Goal: Task Accomplishment & Management: Use online tool/utility

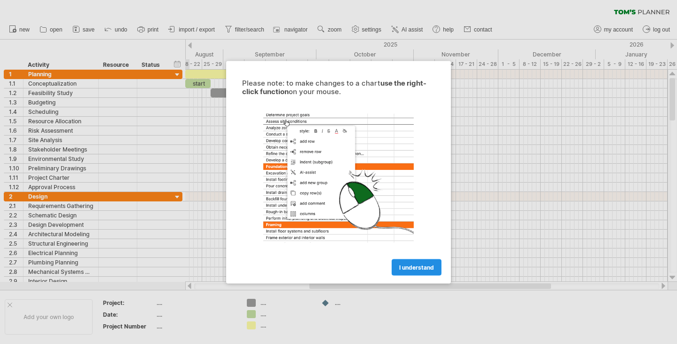
click at [405, 267] on span "I understand" at bounding box center [416, 266] width 35 height 7
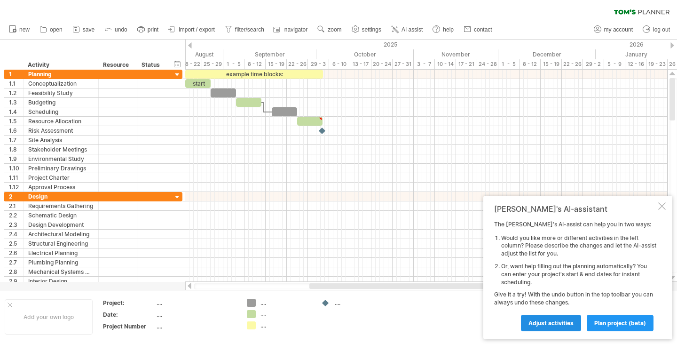
click at [557, 324] on span "Adjust activities" at bounding box center [550, 322] width 45 height 7
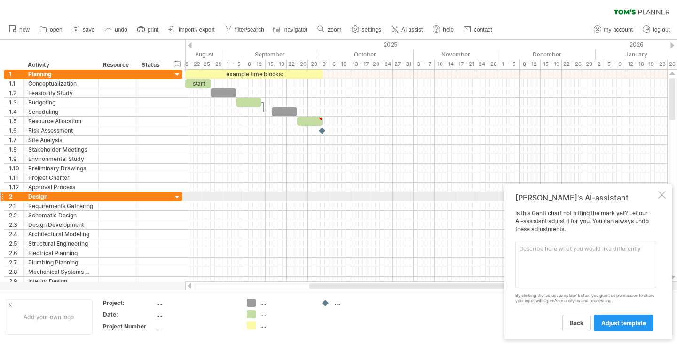
click at [662, 194] on div at bounding box center [662, 195] width 8 height 8
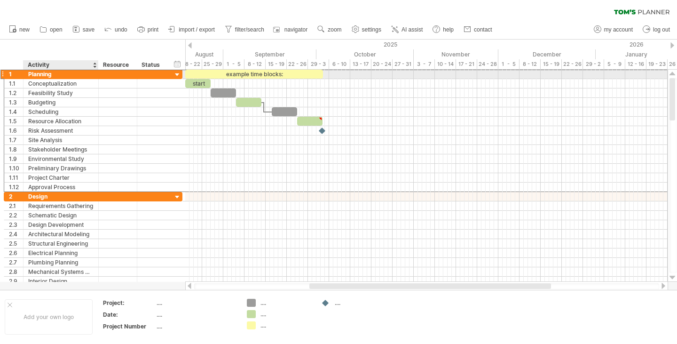
click at [45, 78] on div "Planning" at bounding box center [60, 74] width 65 height 9
click at [58, 74] on input "********" at bounding box center [60, 74] width 65 height 9
type input "*"
type input "**********"
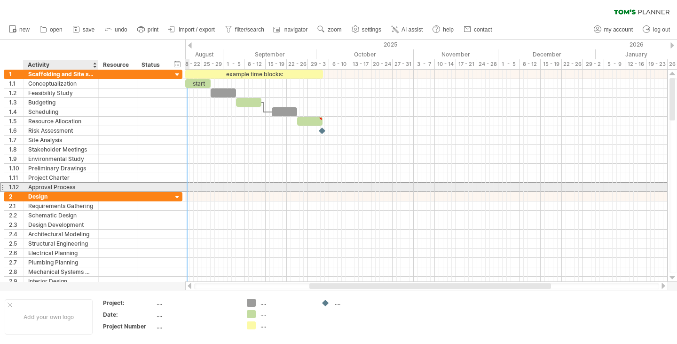
click at [81, 188] on div "Approval Process" at bounding box center [60, 186] width 65 height 9
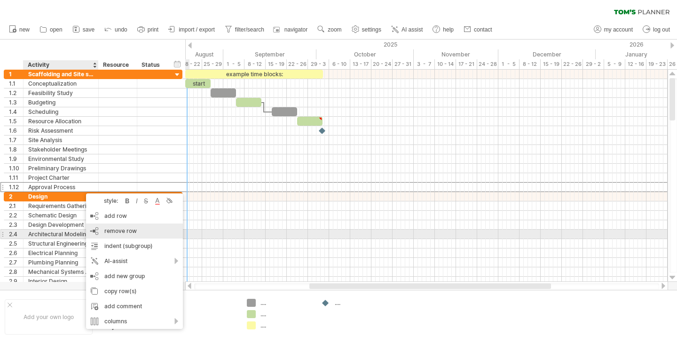
click at [117, 232] on span "remove row" at bounding box center [120, 230] width 32 height 7
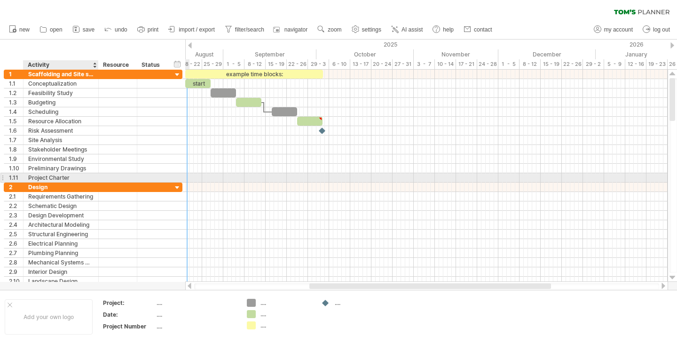
click at [66, 177] on div "Project Charter" at bounding box center [60, 177] width 65 height 9
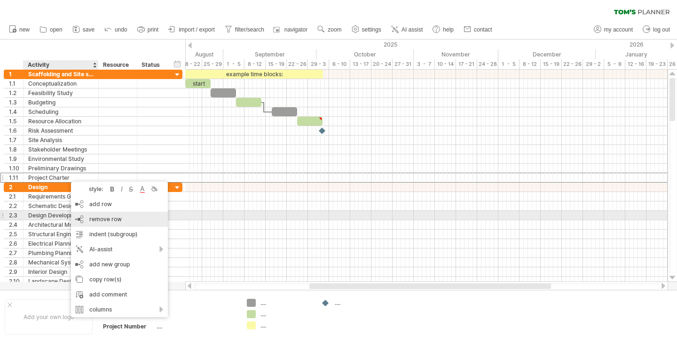
click at [105, 218] on span "remove row" at bounding box center [105, 218] width 32 height 7
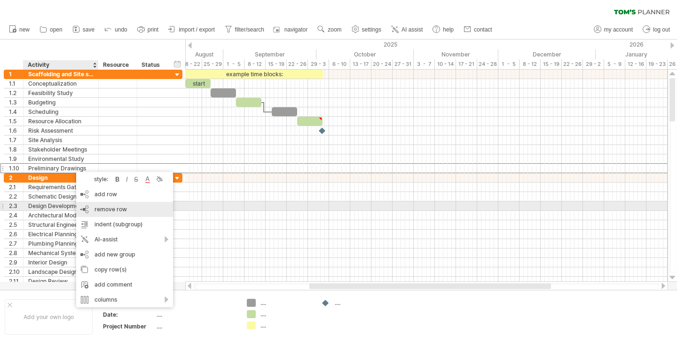
click at [119, 205] on div "remove row remove selected rows" at bounding box center [124, 209] width 97 height 15
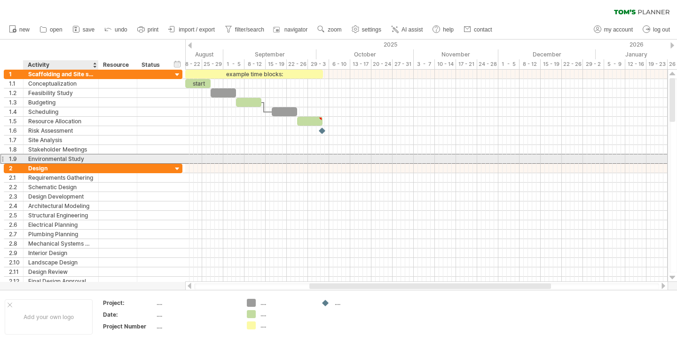
click at [67, 157] on div "Environmental Study" at bounding box center [60, 158] width 65 height 9
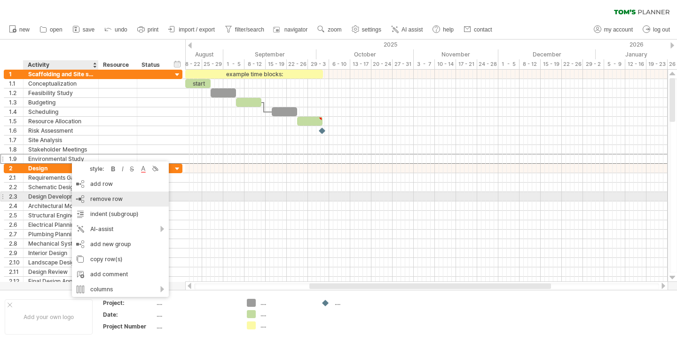
click at [119, 196] on span "remove row" at bounding box center [106, 198] width 32 height 7
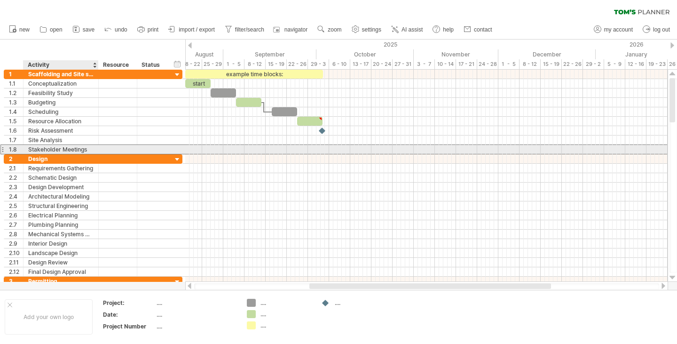
click at [84, 148] on div "Stakeholder Meetings" at bounding box center [60, 149] width 65 height 9
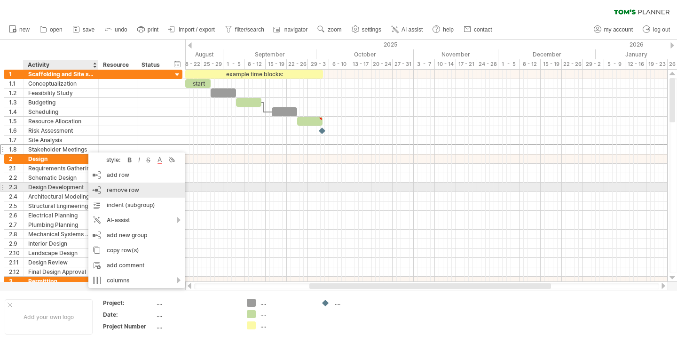
click at [131, 188] on span "remove row" at bounding box center [123, 189] width 32 height 7
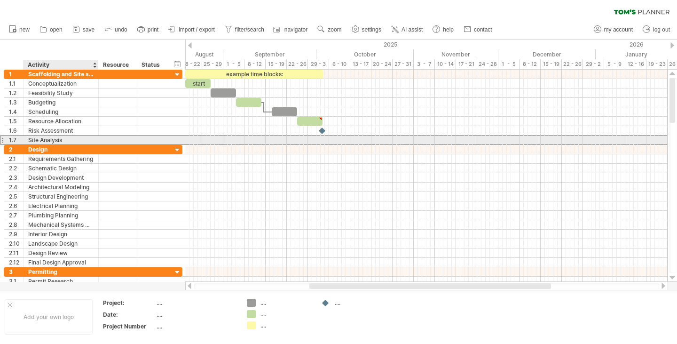
click at [79, 138] on div "Site Analysis" at bounding box center [60, 139] width 65 height 9
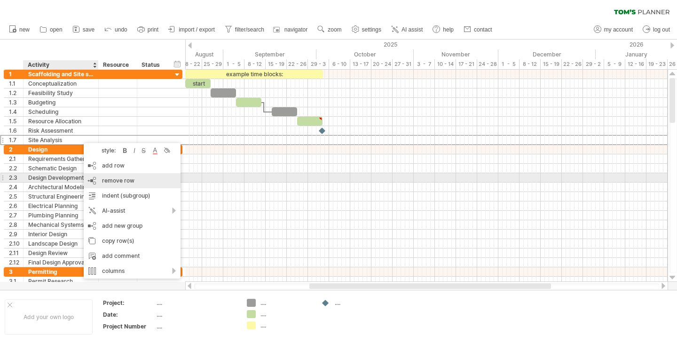
click at [120, 178] on span "remove row" at bounding box center [118, 180] width 32 height 7
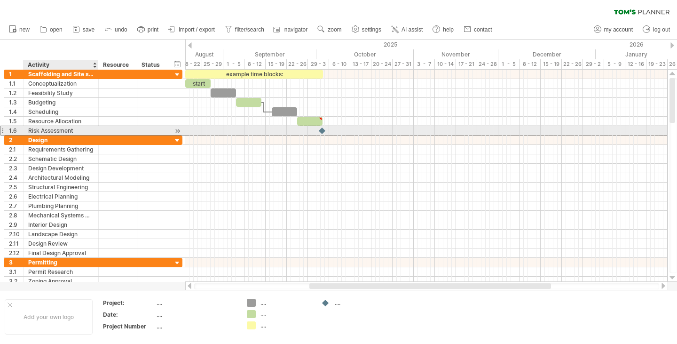
click at [84, 128] on div "Risk Assessment" at bounding box center [60, 130] width 65 height 9
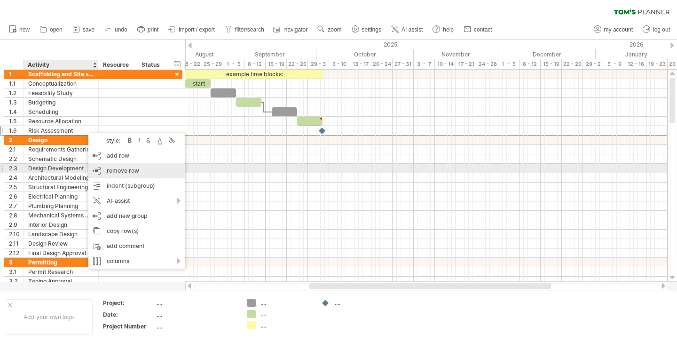
click at [126, 168] on span "remove row" at bounding box center [123, 170] width 32 height 7
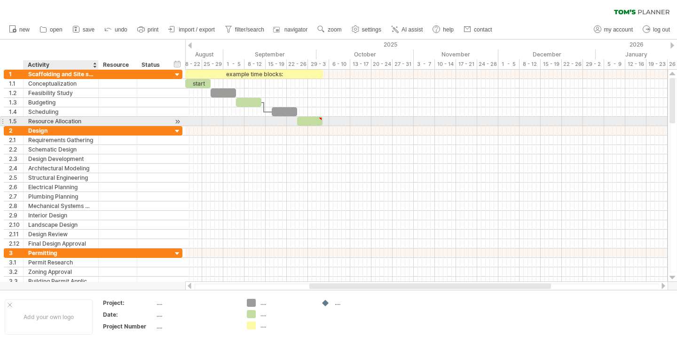
click at [76, 120] on div "Resource Allocation" at bounding box center [60, 121] width 65 height 9
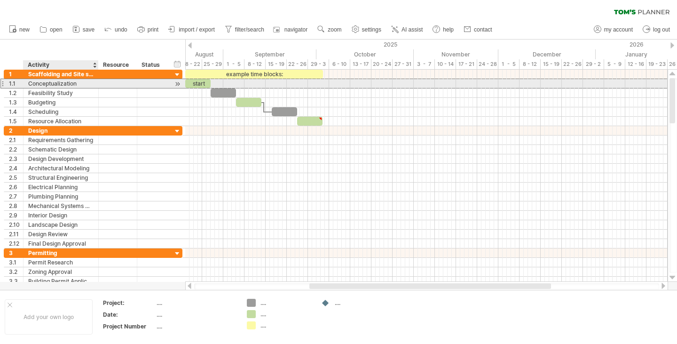
click at [63, 81] on div "Conceptualization" at bounding box center [60, 83] width 65 height 9
click at [78, 82] on input "**********" at bounding box center [60, 83] width 65 height 9
type input "*"
type input "**********"
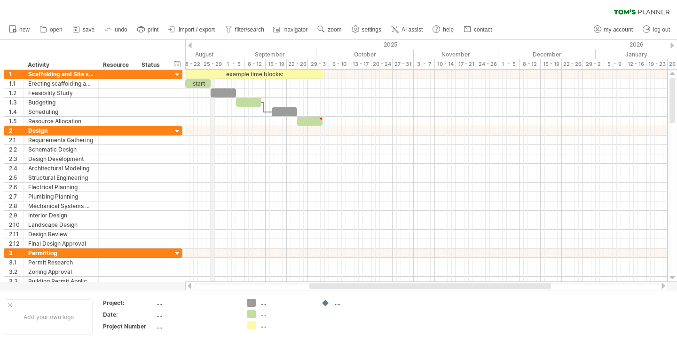
click at [211, 63] on div "25 - 29" at bounding box center [212, 64] width 21 height 10
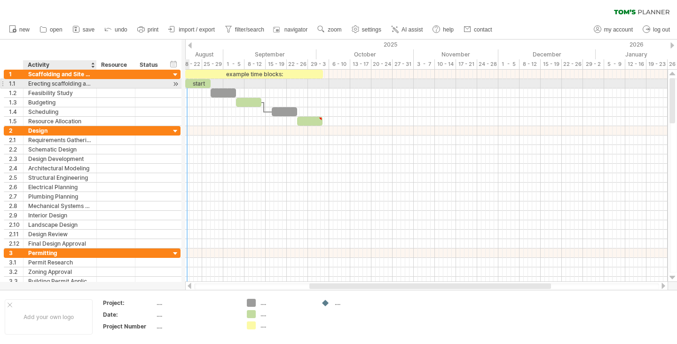
click at [97, 87] on div at bounding box center [95, 83] width 5 height 9
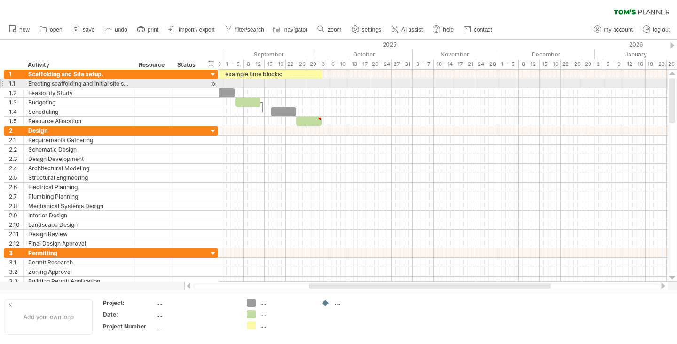
drag, startPoint x: 97, startPoint y: 84, endPoint x: 137, endPoint y: 81, distance: 40.0
click at [135, 81] on div at bounding box center [133, 83] width 5 height 9
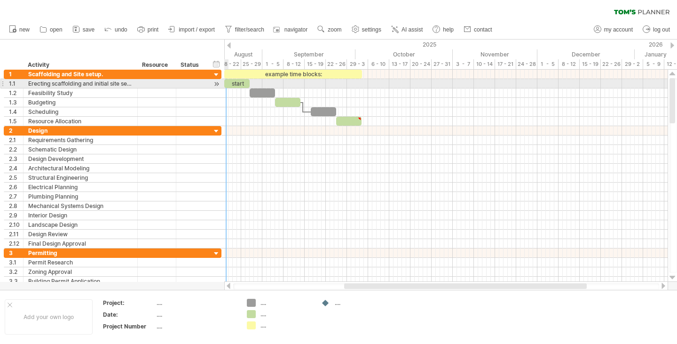
click at [137, 81] on div at bounding box center [136, 83] width 5 height 9
drag, startPoint x: 137, startPoint y: 81, endPoint x: 145, endPoint y: 84, distance: 8.6
click at [145, 84] on div at bounding box center [144, 83] width 5 height 9
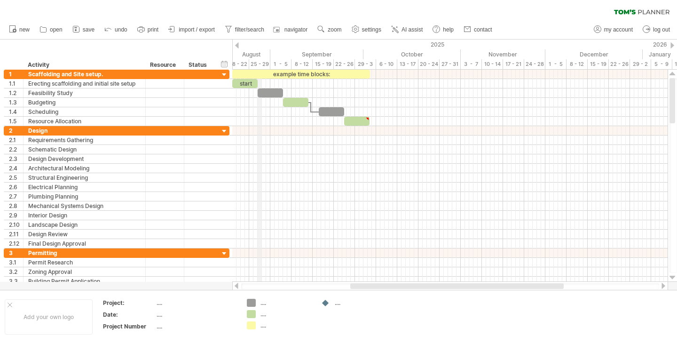
click at [258, 62] on div "25 - 29" at bounding box center [259, 64] width 21 height 10
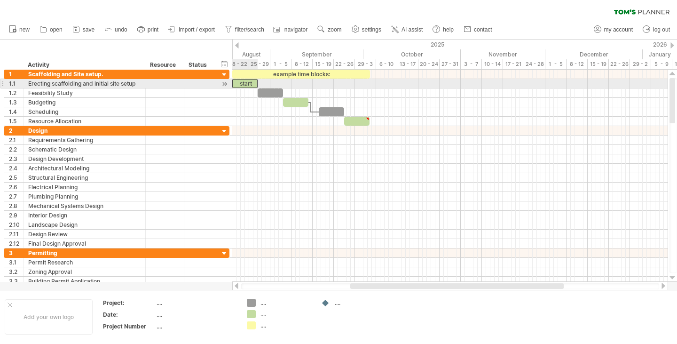
click at [247, 83] on div "start" at bounding box center [244, 83] width 25 height 9
click at [253, 83] on div "*****" at bounding box center [244, 83] width 25 height 9
click at [245, 85] on div "*****" at bounding box center [244, 83] width 25 height 9
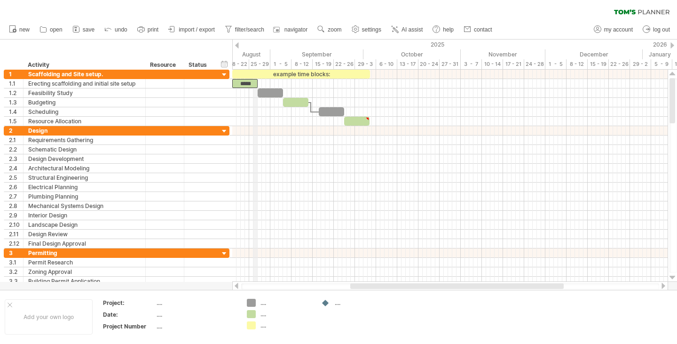
click at [253, 64] on div "25 - 29" at bounding box center [259, 64] width 21 height 10
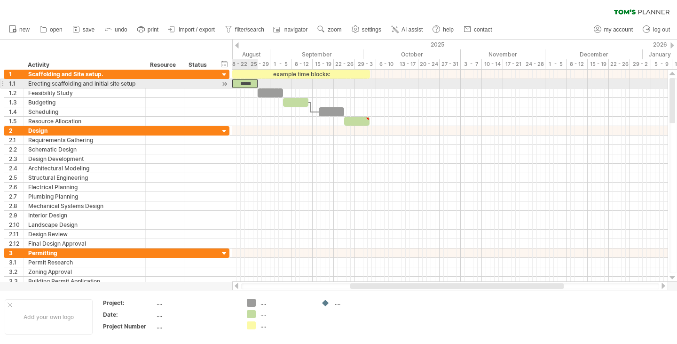
click at [252, 82] on div "*****" at bounding box center [244, 83] width 25 height 9
click at [258, 83] on span at bounding box center [258, 83] width 4 height 9
drag, startPoint x: 234, startPoint y: 83, endPoint x: 256, endPoint y: 81, distance: 22.2
click at [256, 81] on div "*****" at bounding box center [255, 83] width 4 height 9
click at [263, 80] on span at bounding box center [262, 83] width 4 height 9
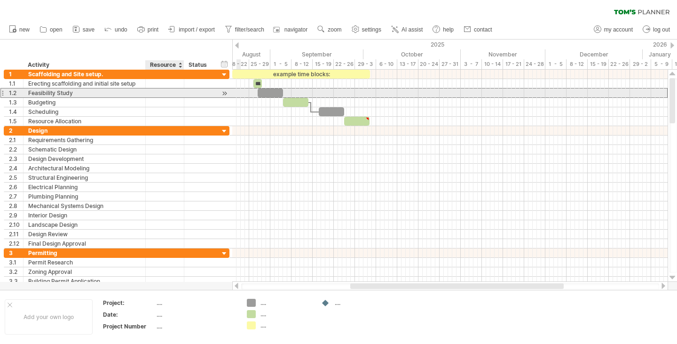
click at [166, 94] on div at bounding box center [164, 92] width 29 height 9
click at [109, 95] on div "Feasibility Study" at bounding box center [84, 92] width 112 height 9
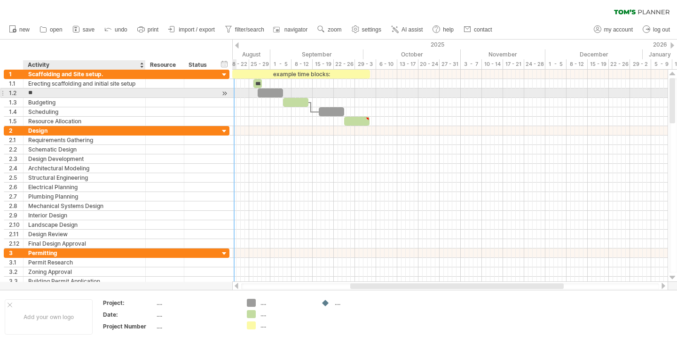
type input "*"
click at [274, 92] on div at bounding box center [270, 92] width 25 height 9
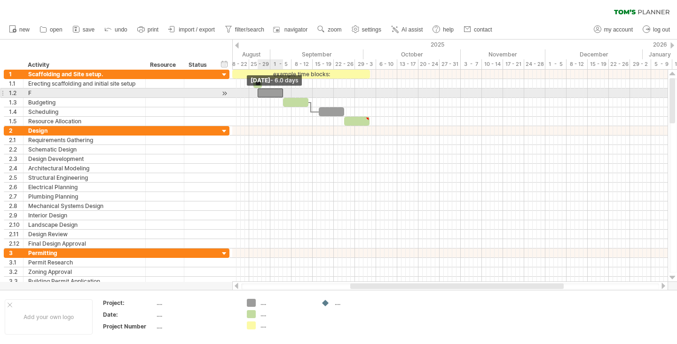
click at [258, 92] on span at bounding box center [258, 92] width 4 height 9
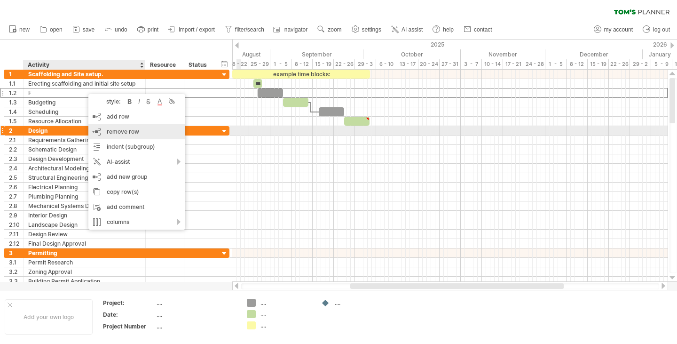
click at [112, 128] on div "remove row remove selected rows" at bounding box center [136, 131] width 97 height 15
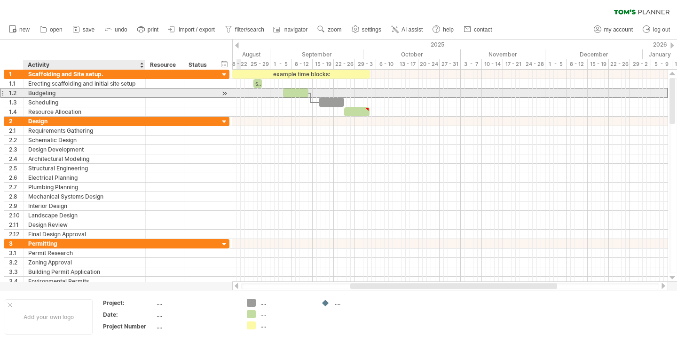
click at [53, 94] on div "Budgeting" at bounding box center [84, 92] width 112 height 9
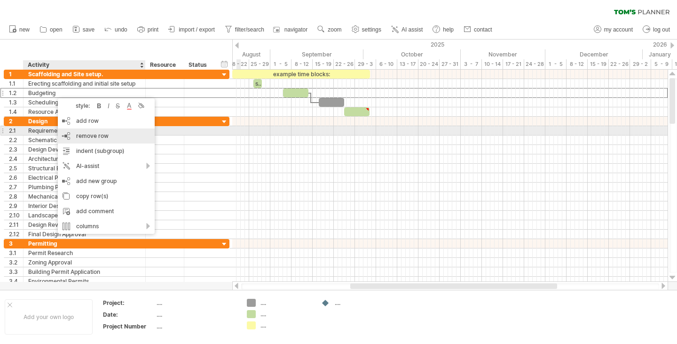
click at [95, 133] on span "remove row" at bounding box center [92, 135] width 32 height 7
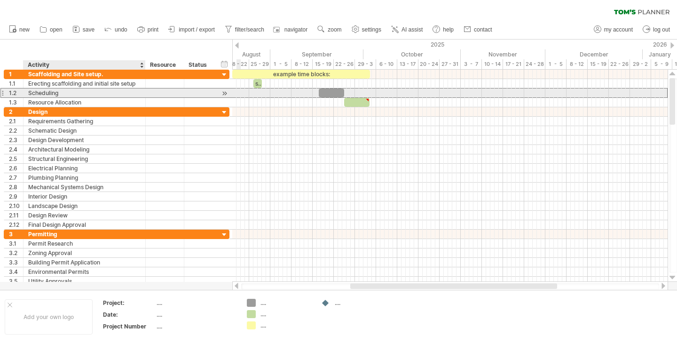
click at [68, 91] on div "Scheduling" at bounding box center [84, 92] width 112 height 9
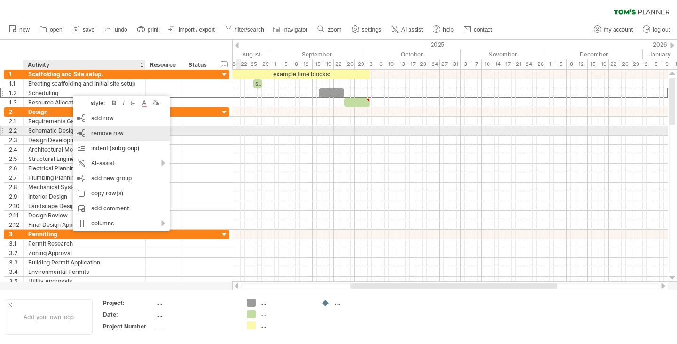
click at [102, 134] on span "remove row" at bounding box center [107, 132] width 32 height 7
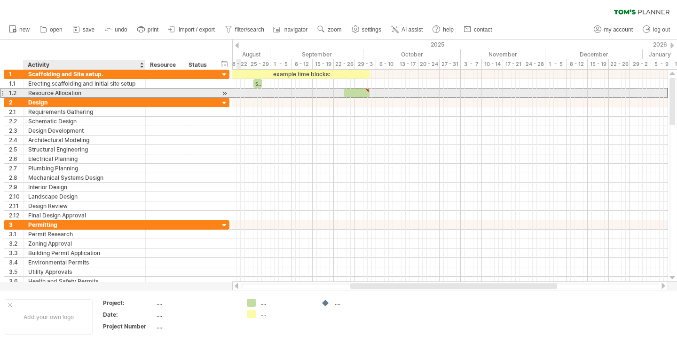
click at [76, 93] on div "Resource Allocation" at bounding box center [84, 92] width 112 height 9
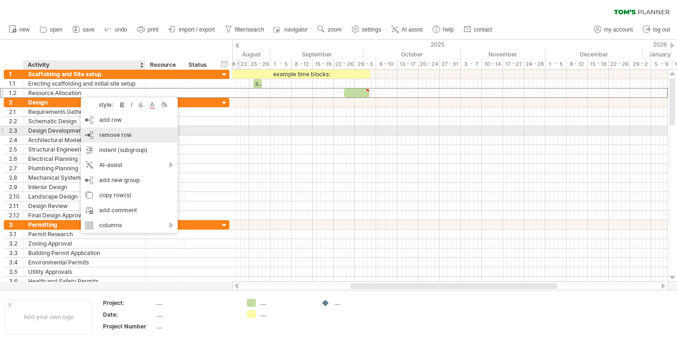
click at [117, 132] on span "remove row" at bounding box center [115, 134] width 32 height 7
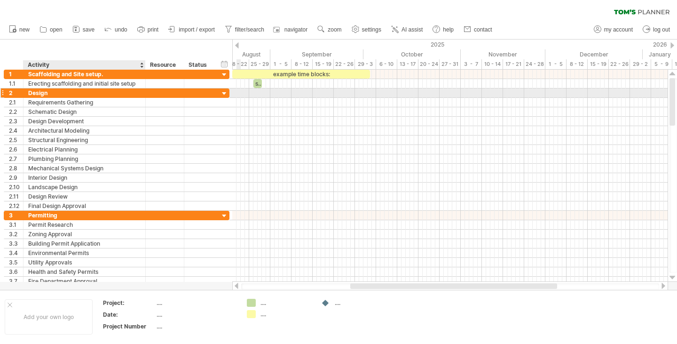
click at [50, 94] on div "Design" at bounding box center [84, 92] width 112 height 9
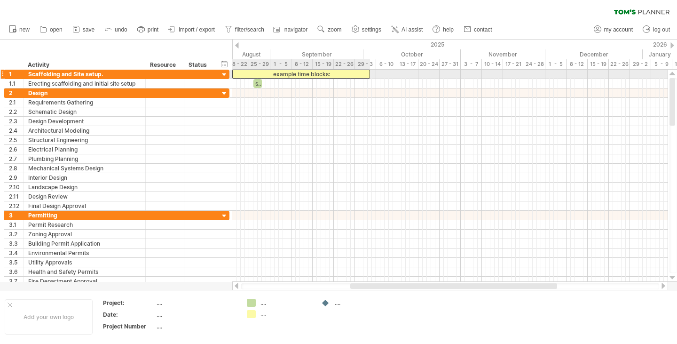
click at [297, 72] on div "example time blocks:" at bounding box center [301, 74] width 138 height 9
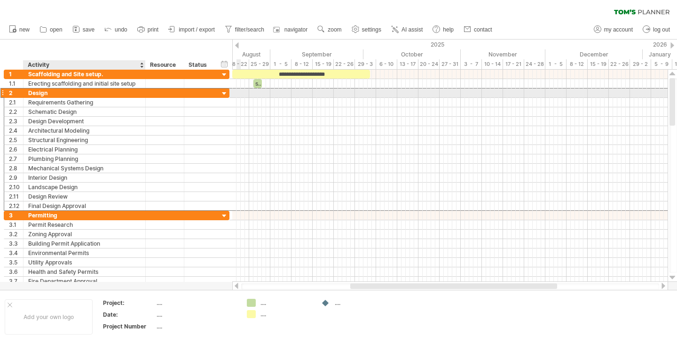
click at [51, 92] on div "Design" at bounding box center [84, 92] width 112 height 9
type input "*"
type input "**********"
click at [257, 93] on div at bounding box center [449, 92] width 435 height 9
click at [257, 92] on div at bounding box center [449, 92] width 435 height 9
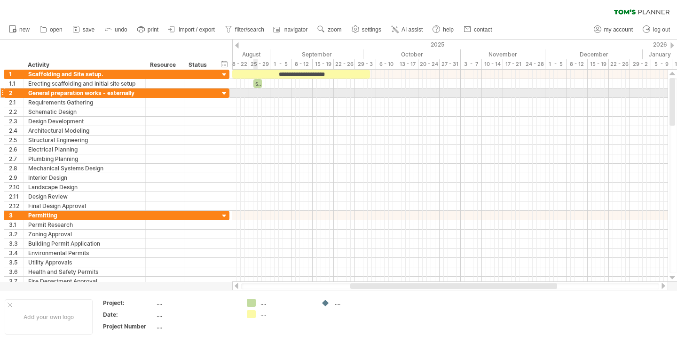
click at [257, 92] on div at bounding box center [449, 92] width 435 height 9
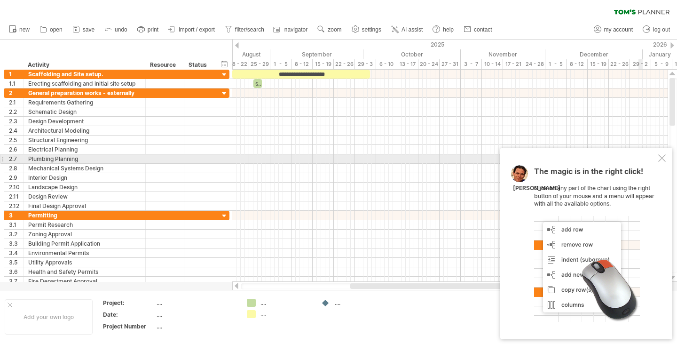
click at [663, 157] on div at bounding box center [662, 158] width 8 height 8
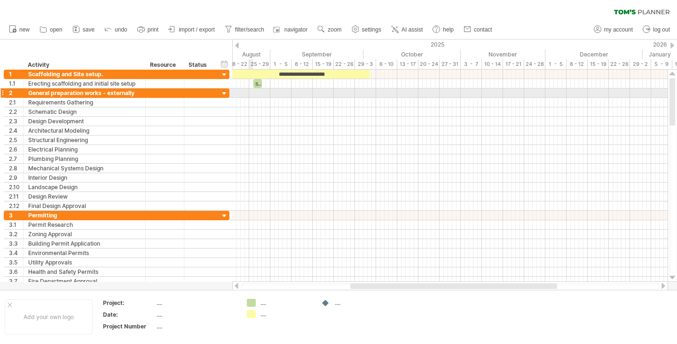
click at [252, 92] on div at bounding box center [449, 92] width 435 height 9
click at [224, 93] on div at bounding box center [224, 93] width 9 height 9
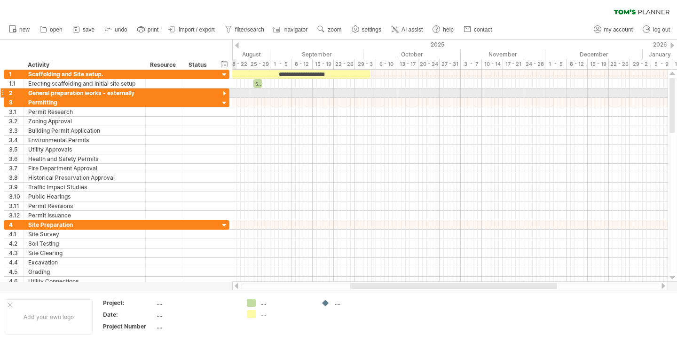
click at [224, 93] on div at bounding box center [224, 93] width 9 height 9
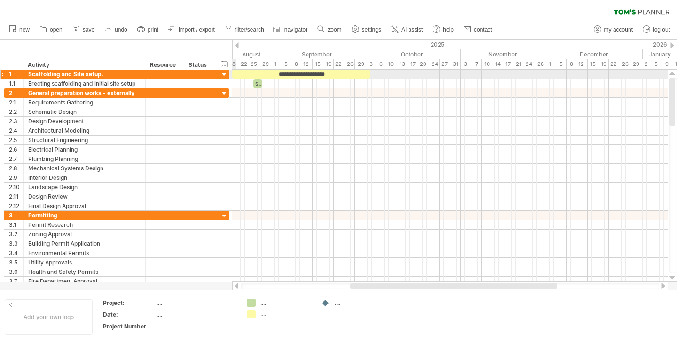
click at [224, 72] on div at bounding box center [224, 74] width 9 height 9
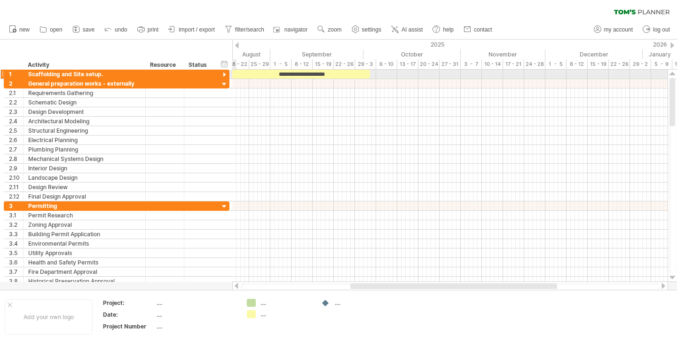
click at [224, 72] on div at bounding box center [224, 74] width 9 height 9
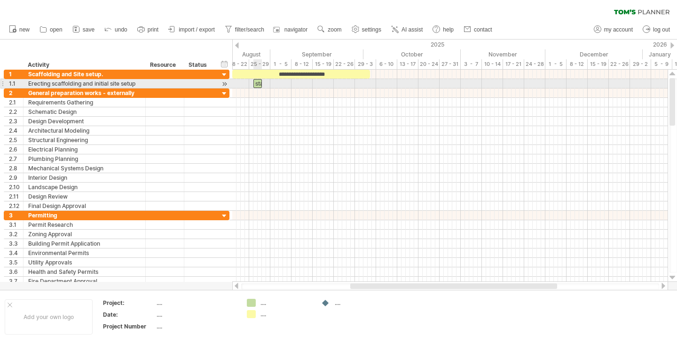
click at [258, 86] on div "start" at bounding box center [257, 83] width 8 height 9
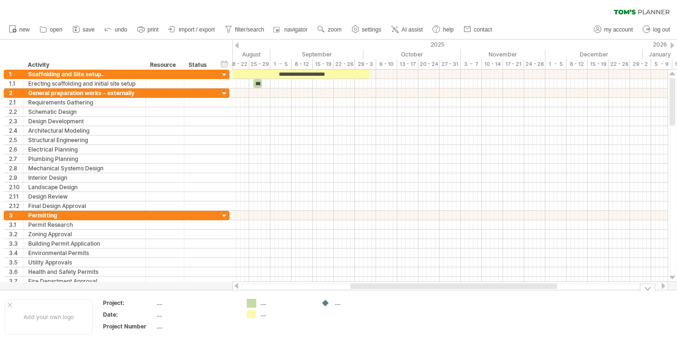
click at [250, 306] on div "Trying to reach [DOMAIN_NAME] Connected again... 0% clear filter new 1" at bounding box center [338, 172] width 677 height 344
click at [262, 94] on div at bounding box center [449, 92] width 435 height 9
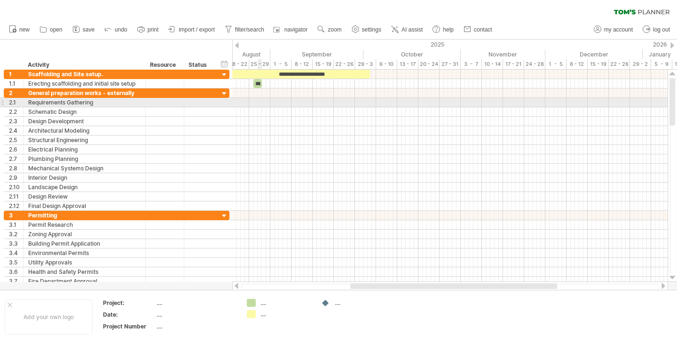
click at [260, 103] on div at bounding box center [449, 102] width 435 height 9
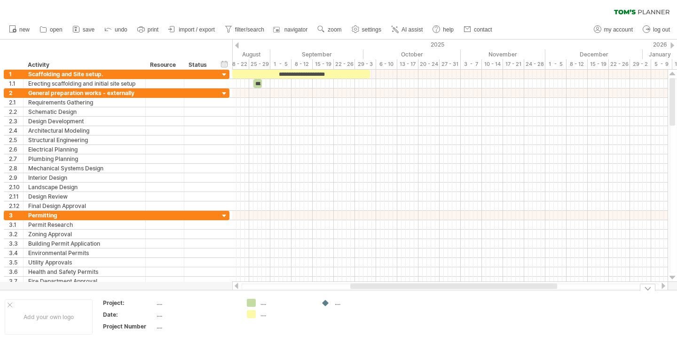
click at [265, 301] on div "...." at bounding box center [285, 302] width 51 height 8
click at [252, 302] on div "Trying to reach [DOMAIN_NAME] Connected again... 0% clear filter new 1" at bounding box center [338, 172] width 677 height 344
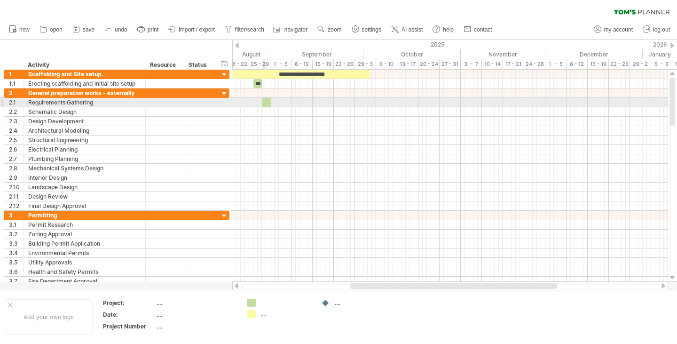
drag, startPoint x: 250, startPoint y: 302, endPoint x: 265, endPoint y: 102, distance: 200.7
click at [265, 102] on div "Trying to reach [DOMAIN_NAME] Connected again... 0% clear filter new 1" at bounding box center [338, 172] width 677 height 344
drag, startPoint x: 272, startPoint y: 101, endPoint x: 289, endPoint y: 101, distance: 16.9
click at [289, 101] on span at bounding box center [287, 102] width 4 height 9
click at [94, 102] on div "Requirements Gathering" at bounding box center [84, 102] width 112 height 9
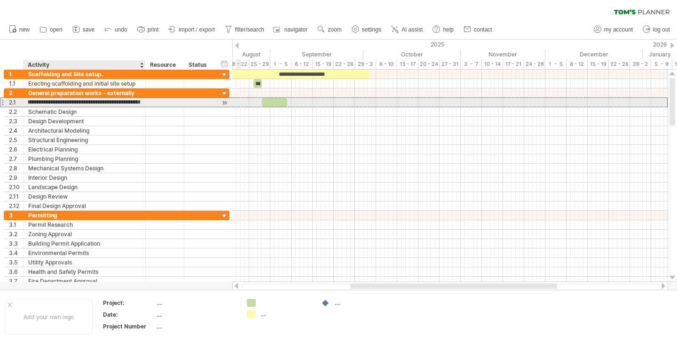
type input "**********"
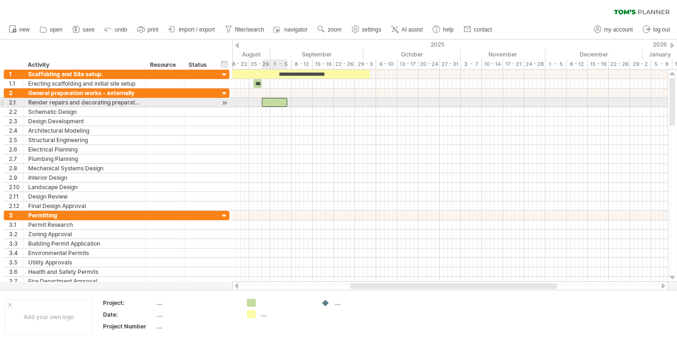
scroll to position [0, 0]
click at [265, 101] on div at bounding box center [274, 102] width 25 height 9
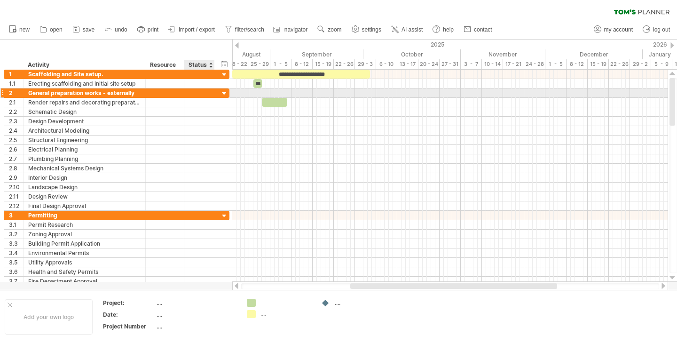
click at [222, 93] on div at bounding box center [224, 93] width 9 height 9
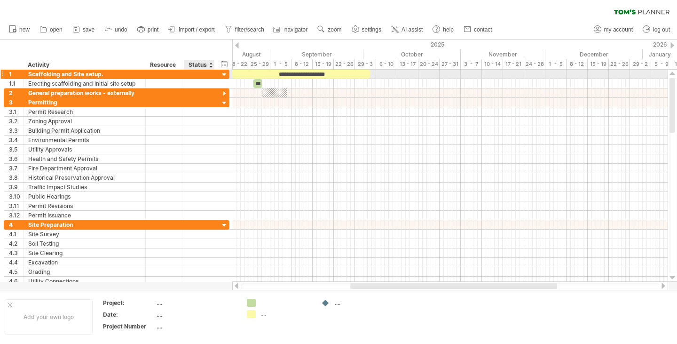
click at [223, 73] on div at bounding box center [224, 74] width 9 height 9
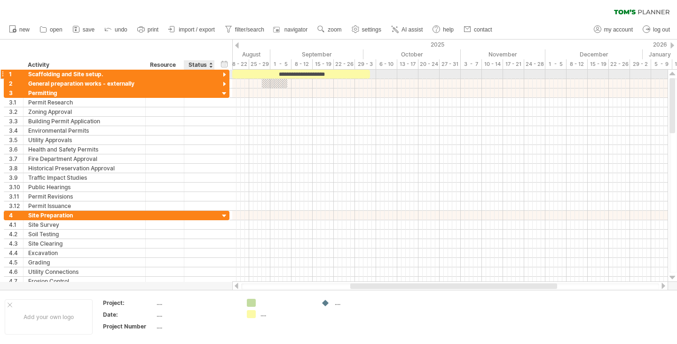
click at [223, 73] on div at bounding box center [224, 74] width 9 height 9
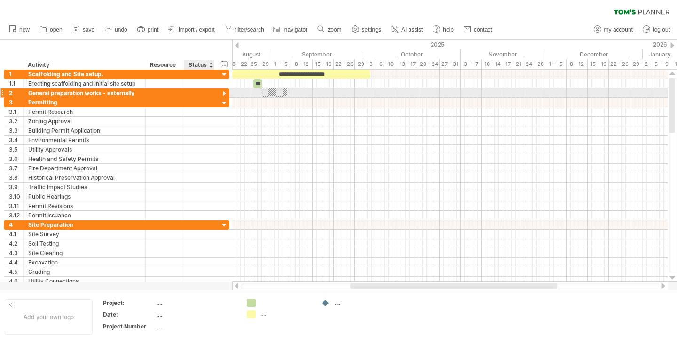
click at [224, 93] on div at bounding box center [224, 93] width 9 height 9
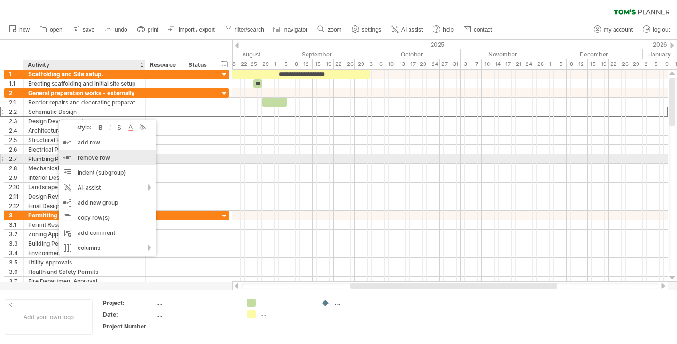
click at [87, 155] on span "remove row" at bounding box center [94, 157] width 32 height 7
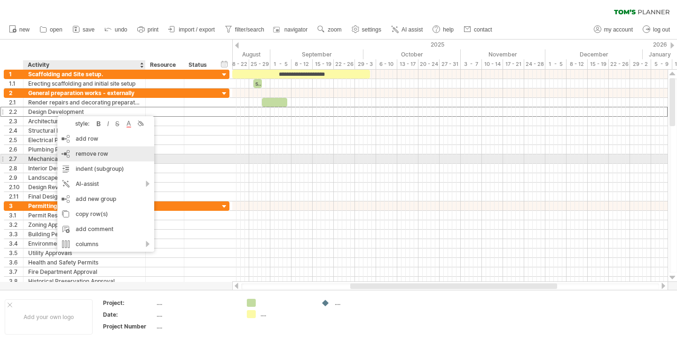
click at [87, 155] on span "remove row" at bounding box center [92, 153] width 32 height 7
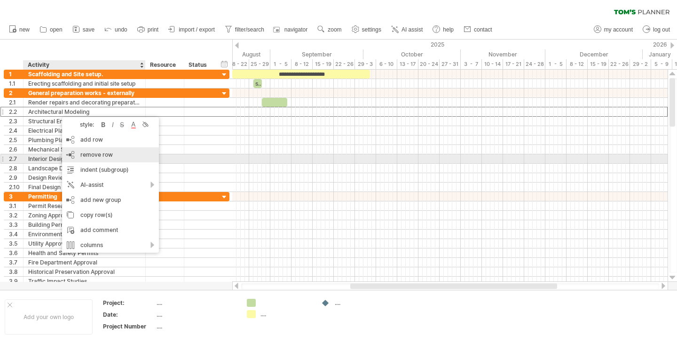
click at [94, 155] on span "remove row" at bounding box center [96, 154] width 32 height 7
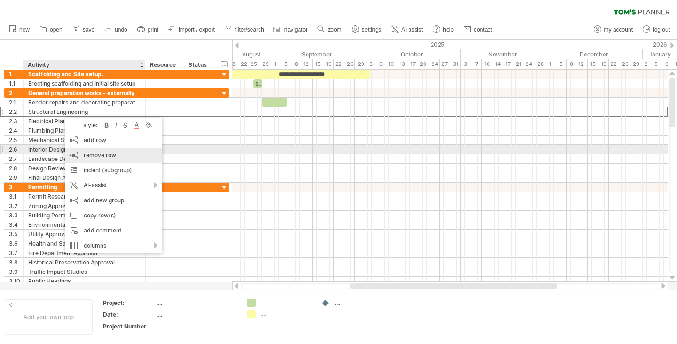
click at [101, 153] on span "remove row" at bounding box center [100, 154] width 32 height 7
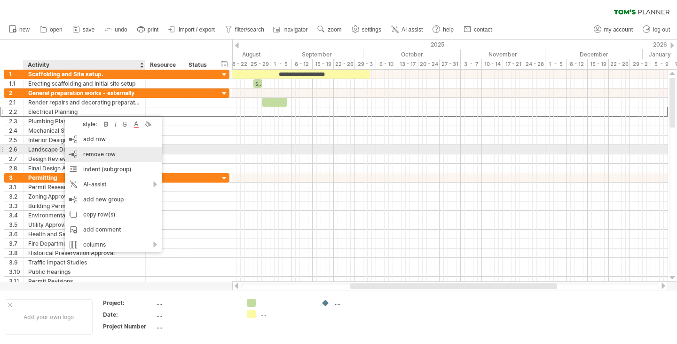
click at [96, 150] on div "remove row remove selected rows" at bounding box center [113, 154] width 97 height 15
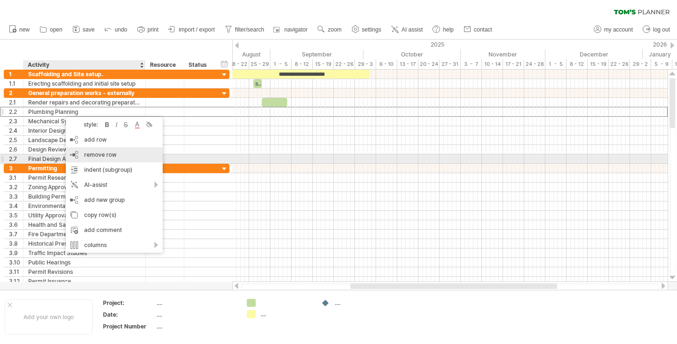
click at [94, 155] on span "remove row" at bounding box center [100, 154] width 32 height 7
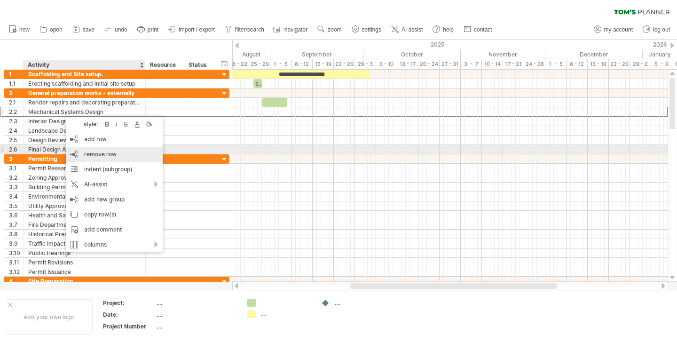
click at [99, 150] on div "remove row remove selected rows" at bounding box center [114, 154] width 97 height 15
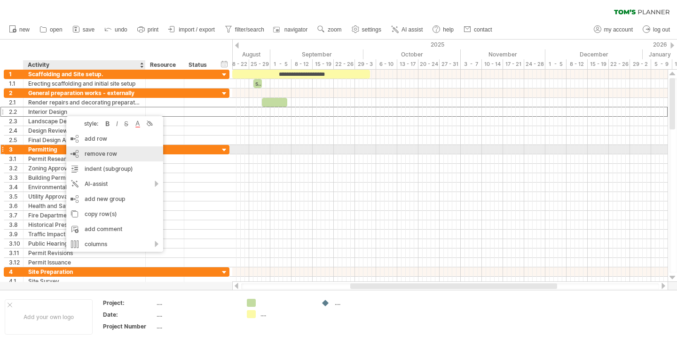
click at [97, 150] on div "remove row remove selected rows" at bounding box center [114, 153] width 97 height 15
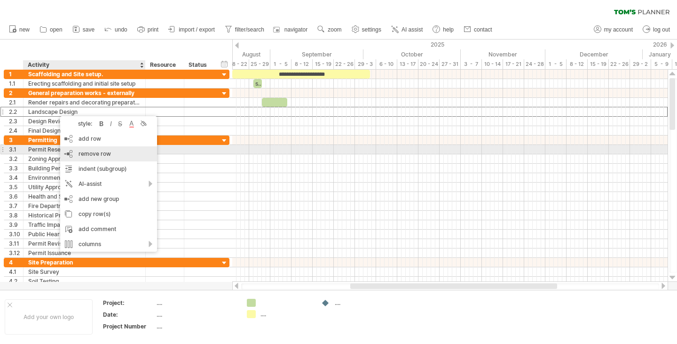
click at [92, 151] on span "remove row" at bounding box center [94, 153] width 32 height 7
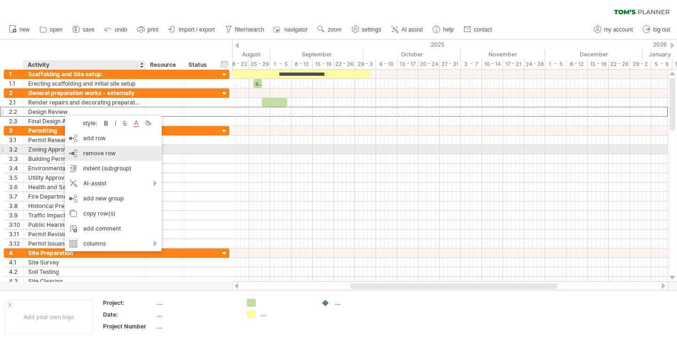
click at [101, 149] on div "remove row remove selected rows" at bounding box center [113, 153] width 97 height 15
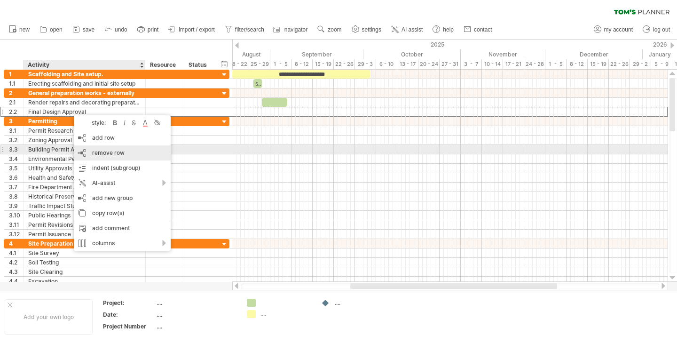
click at [107, 151] on span "remove row" at bounding box center [108, 152] width 32 height 7
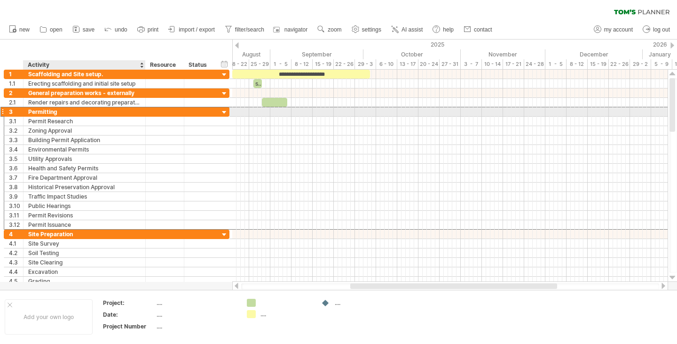
click at [57, 110] on div "Permitting" at bounding box center [84, 111] width 112 height 9
type input "*"
type input "**********"
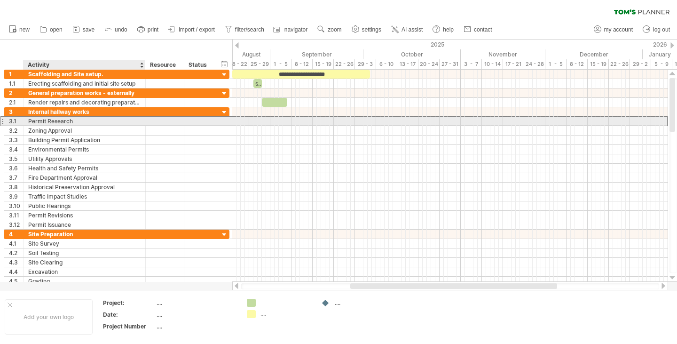
click at [66, 120] on div "Permit Research" at bounding box center [84, 121] width 112 height 9
click at [73, 119] on input "**********" at bounding box center [84, 121] width 112 height 9
type input "*"
type input "**********"
drag, startPoint x: 251, startPoint y: 300, endPoint x: 291, endPoint y: 121, distance: 183.4
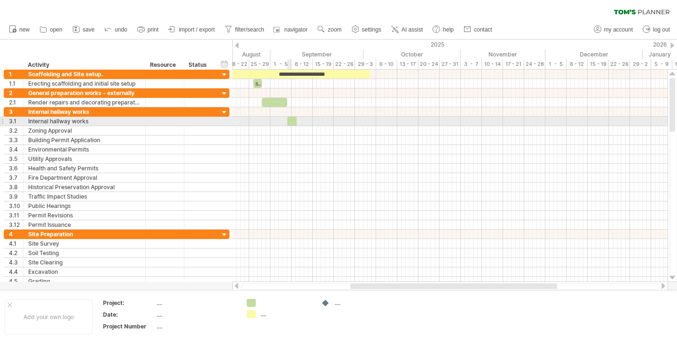
click at [291, 121] on div "Trying to reach [DOMAIN_NAME] Connected again... 0% clear filter new 1" at bounding box center [338, 172] width 677 height 344
drag, startPoint x: 296, startPoint y: 119, endPoint x: 307, endPoint y: 117, distance: 12.0
click at [307, 117] on span at bounding box center [308, 121] width 4 height 9
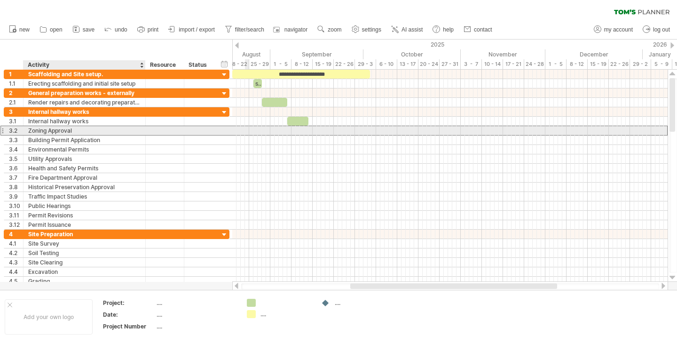
click at [63, 133] on div "Zoning Approval" at bounding box center [84, 130] width 112 height 9
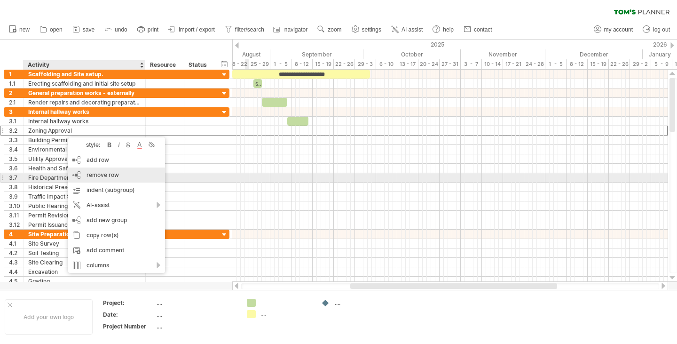
click at [106, 176] on span "remove row" at bounding box center [102, 174] width 32 height 7
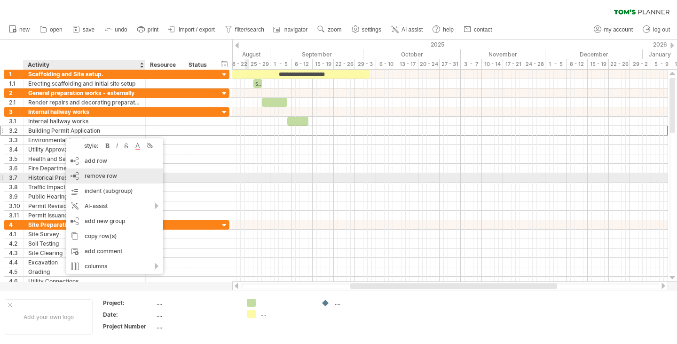
click at [108, 177] on span "remove row" at bounding box center [101, 175] width 32 height 7
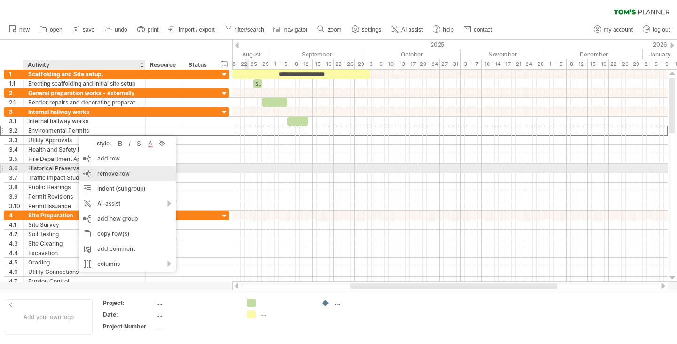
click at [104, 168] on div "remove row remove selected rows" at bounding box center [127, 173] width 97 height 15
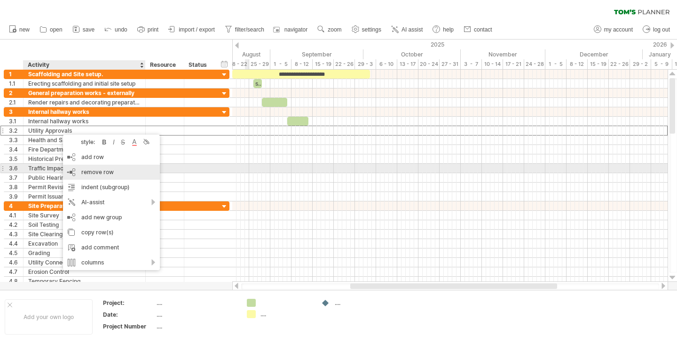
click at [88, 171] on span "remove row" at bounding box center [97, 171] width 32 height 7
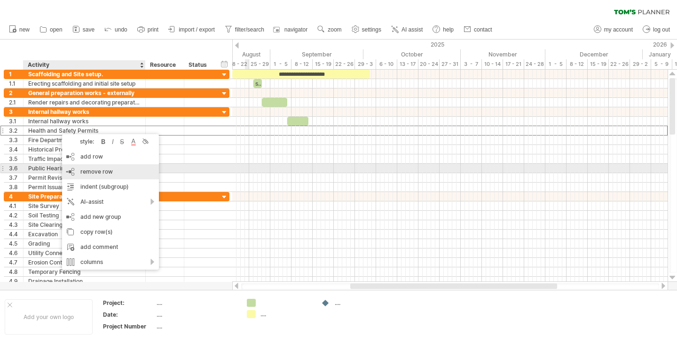
click at [94, 170] on span "remove row" at bounding box center [96, 171] width 32 height 7
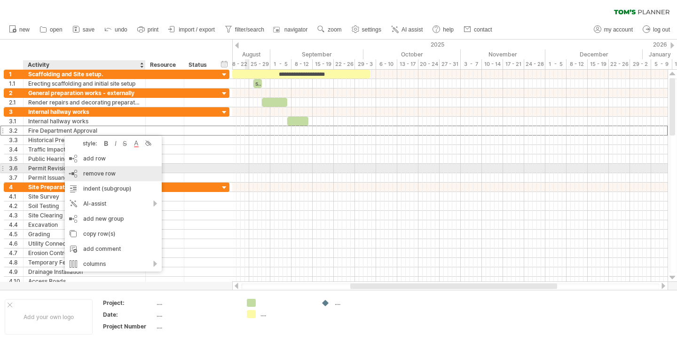
click at [92, 168] on div "remove row remove selected rows" at bounding box center [113, 173] width 97 height 15
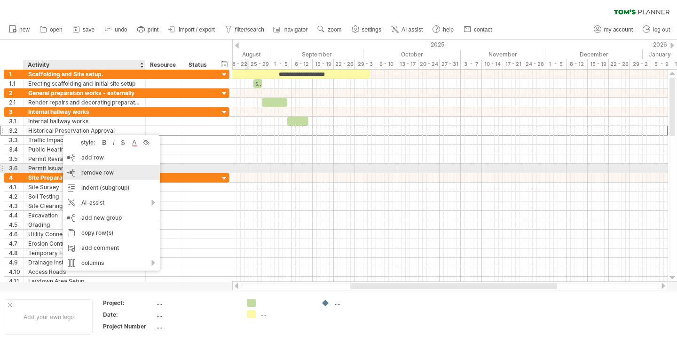
click at [86, 168] on div "remove row remove selected rows" at bounding box center [111, 172] width 97 height 15
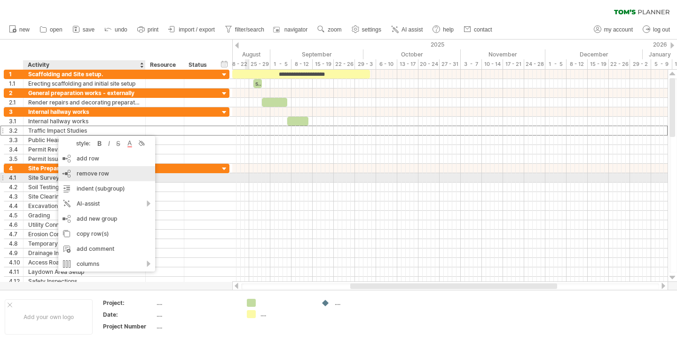
click at [79, 174] on span "remove row" at bounding box center [93, 173] width 32 height 7
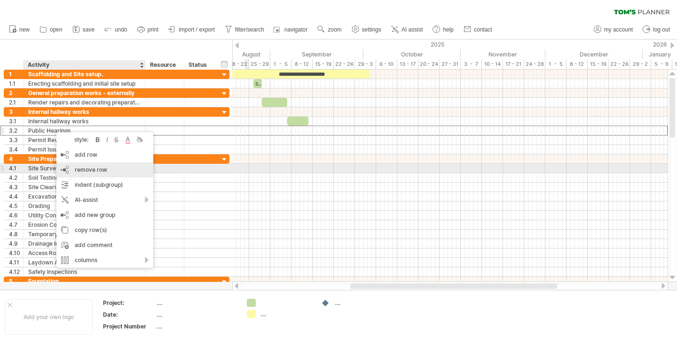
click at [100, 165] on div "remove row remove selected rows" at bounding box center [104, 169] width 97 height 15
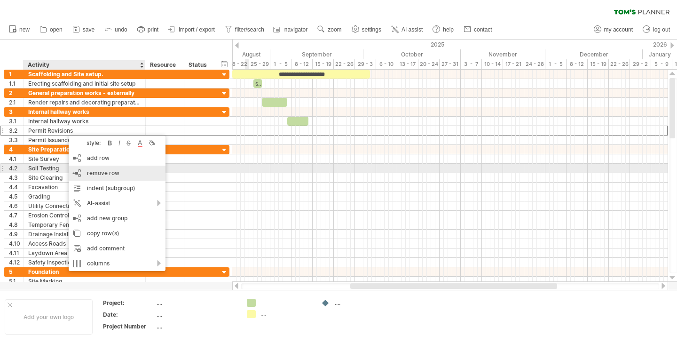
click at [107, 170] on span "remove row" at bounding box center [103, 172] width 32 height 7
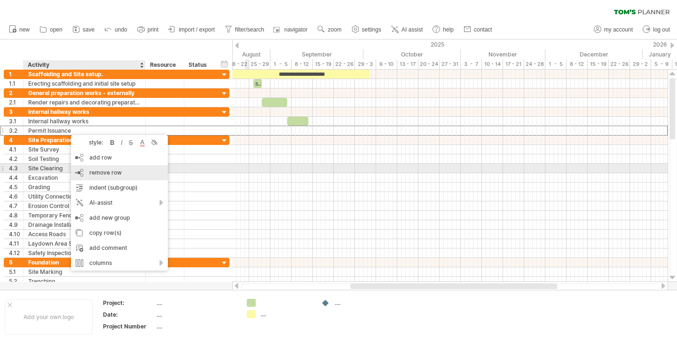
click at [107, 172] on span "remove row" at bounding box center [105, 172] width 32 height 7
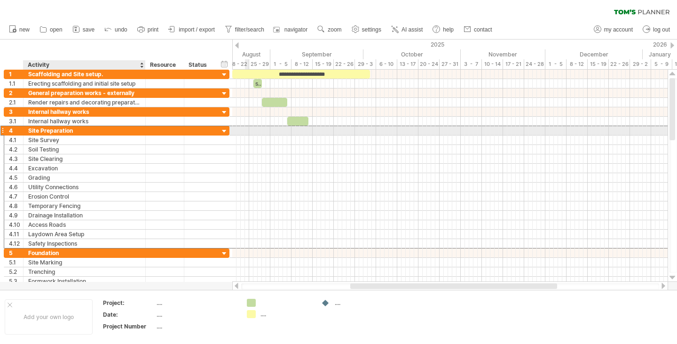
click at [71, 133] on div "Site Preparation" at bounding box center [84, 130] width 112 height 9
type input "*"
type input "**********"
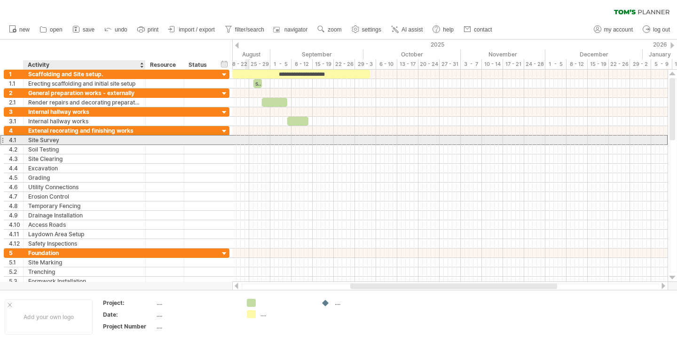
click at [61, 140] on div "Site Survey" at bounding box center [84, 139] width 112 height 9
type input "*"
type input "**********"
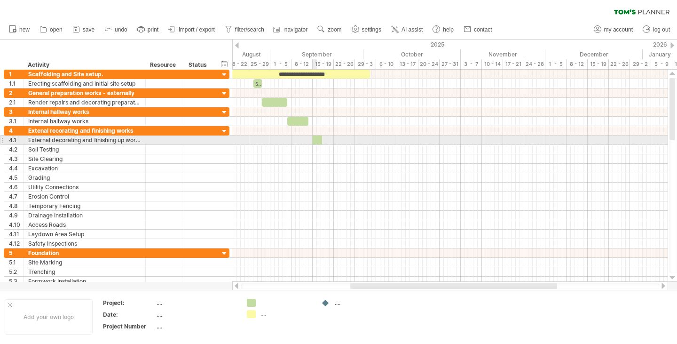
drag, startPoint x: 252, startPoint y: 301, endPoint x: 315, endPoint y: 137, distance: 175.4
click at [315, 137] on div "Trying to reach [DOMAIN_NAME] Connected again... 0% clear filter new 1" at bounding box center [338, 172] width 677 height 344
drag, startPoint x: 321, startPoint y: 137, endPoint x: 352, endPoint y: 139, distance: 31.1
click at [352, 139] on span at bounding box center [353, 139] width 4 height 9
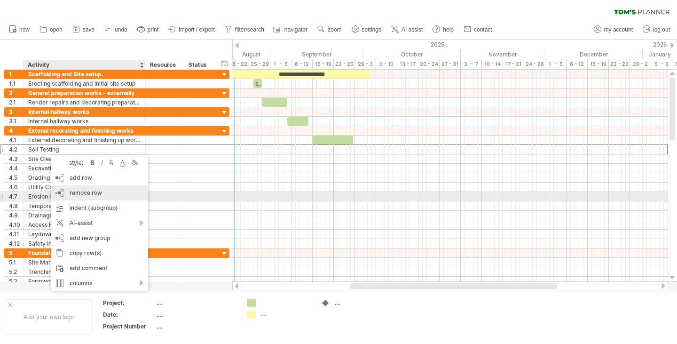
click at [96, 193] on span "remove row" at bounding box center [86, 192] width 32 height 7
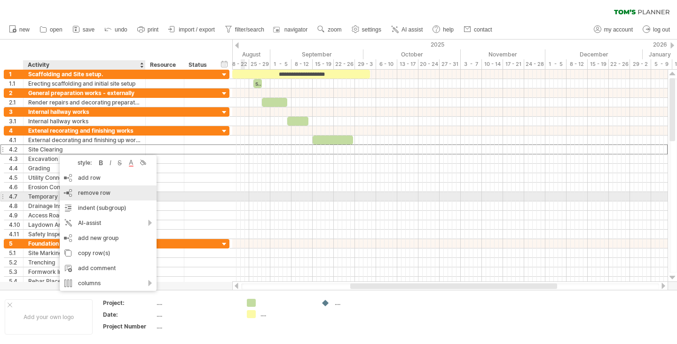
click at [99, 192] on span "remove row" at bounding box center [94, 192] width 32 height 7
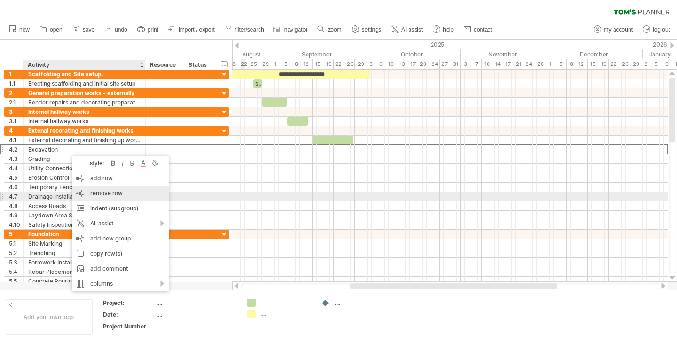
click at [103, 193] on span "remove row" at bounding box center [106, 192] width 32 height 7
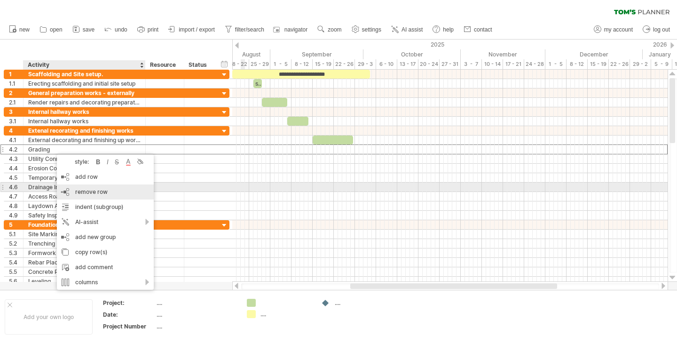
click at [85, 190] on span "remove row" at bounding box center [91, 191] width 32 height 7
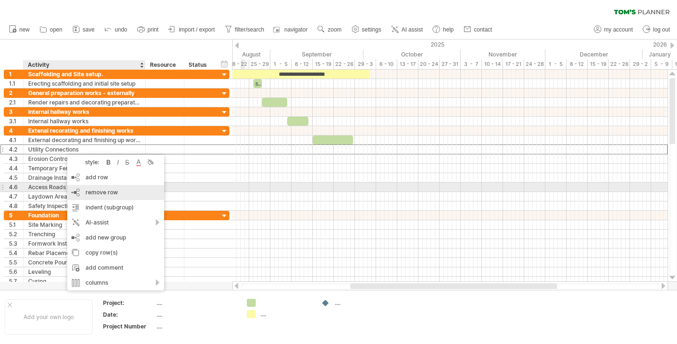
click at [100, 191] on span "remove row" at bounding box center [102, 191] width 32 height 7
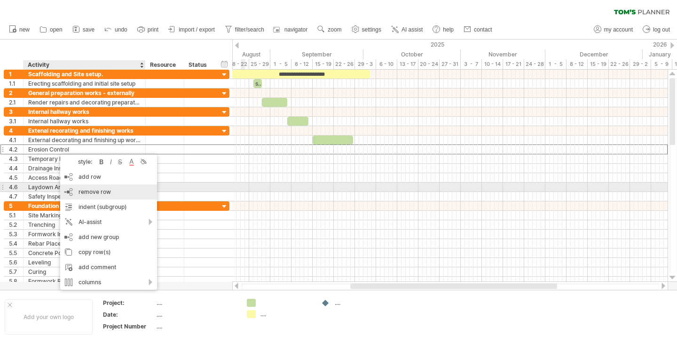
click at [93, 192] on span "remove row" at bounding box center [94, 191] width 32 height 7
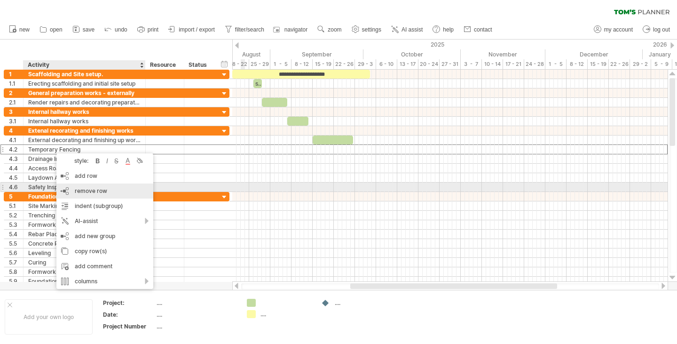
click at [84, 190] on span "remove row" at bounding box center [91, 190] width 32 height 7
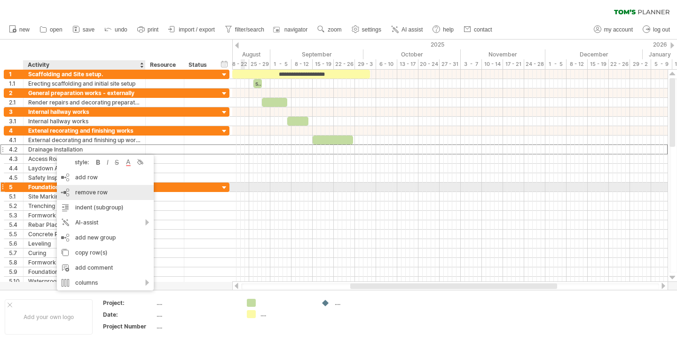
click at [86, 191] on span "remove row" at bounding box center [91, 191] width 32 height 7
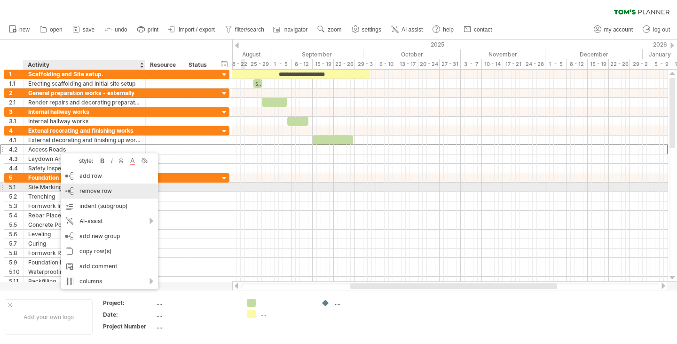
click at [89, 188] on span "remove row" at bounding box center [95, 190] width 32 height 7
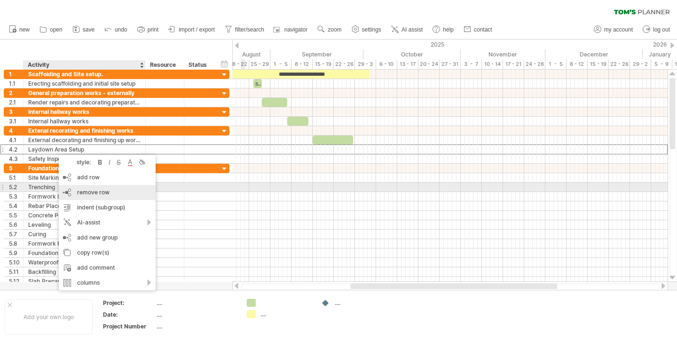
click at [92, 189] on span "remove row" at bounding box center [93, 191] width 32 height 7
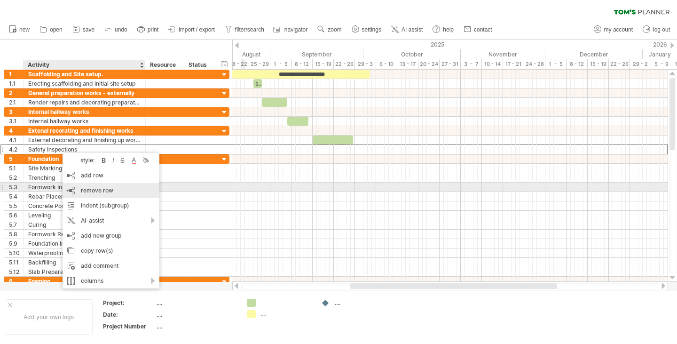
click at [89, 188] on span "remove row" at bounding box center [97, 190] width 32 height 7
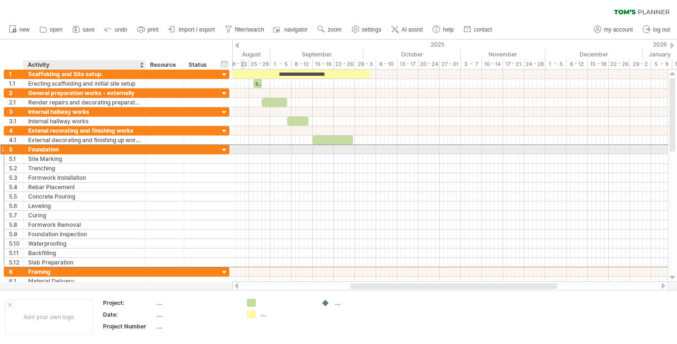
click at [63, 150] on div "Foundation" at bounding box center [84, 149] width 112 height 9
type input "*"
type input "**********"
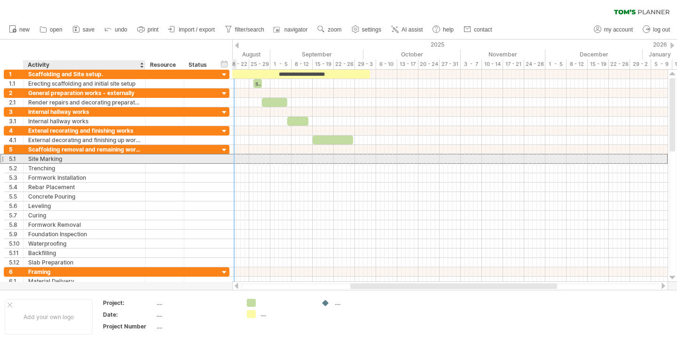
click at [102, 160] on div "Site Marking" at bounding box center [84, 158] width 112 height 9
type input "*"
type input "**********"
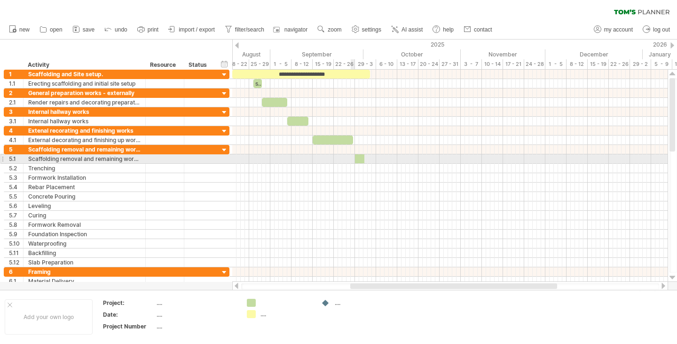
drag, startPoint x: 252, startPoint y: 299, endPoint x: 359, endPoint y: 157, distance: 178.0
click at [359, 157] on div "Trying to reach [DOMAIN_NAME] Connected again... 0% clear filter new 1" at bounding box center [338, 172] width 677 height 344
drag, startPoint x: 364, startPoint y: 157, endPoint x: 374, endPoint y: 157, distance: 9.9
click at [374, 157] on span at bounding box center [374, 158] width 4 height 9
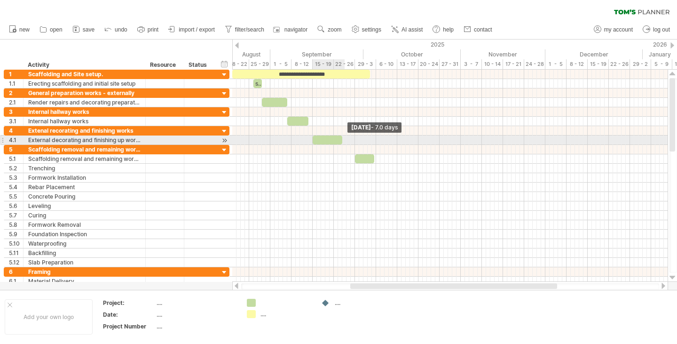
drag, startPoint x: 352, startPoint y: 138, endPoint x: 342, endPoint y: 137, distance: 9.9
click at [342, 137] on span at bounding box center [342, 139] width 4 height 9
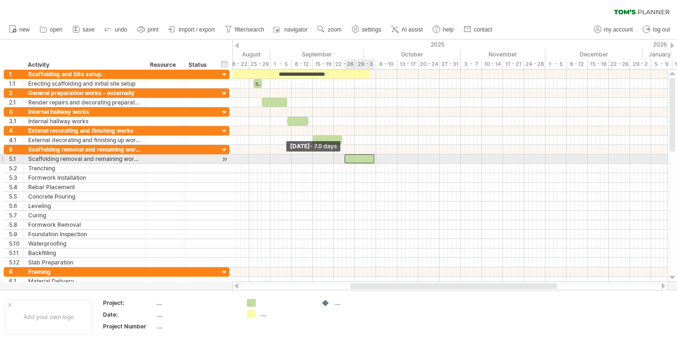
drag, startPoint x: 355, startPoint y: 157, endPoint x: 345, endPoint y: 157, distance: 9.9
click at [345, 157] on span at bounding box center [345, 158] width 4 height 9
drag, startPoint x: 373, startPoint y: 157, endPoint x: 362, endPoint y: 157, distance: 10.3
click at [362, 157] on span at bounding box center [363, 158] width 4 height 9
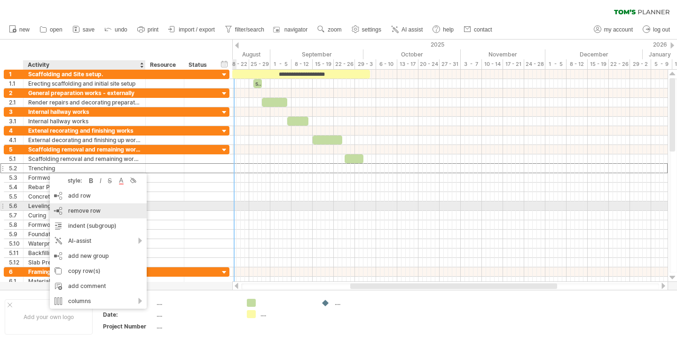
click at [77, 208] on span "remove row" at bounding box center [84, 210] width 32 height 7
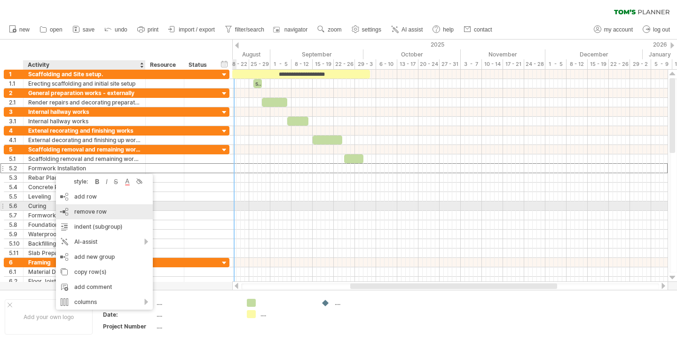
click at [82, 208] on span "remove row" at bounding box center [90, 211] width 32 height 7
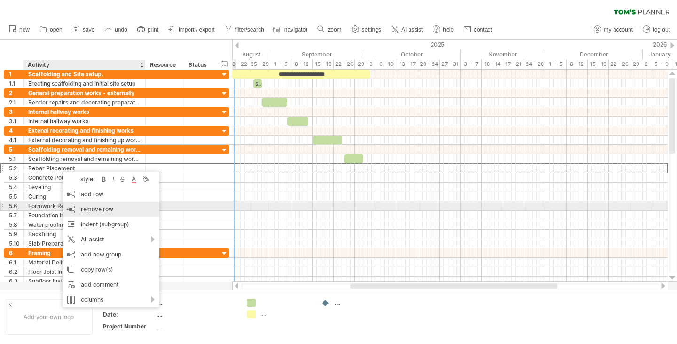
click at [93, 205] on div "remove row remove selected rows" at bounding box center [111, 209] width 97 height 15
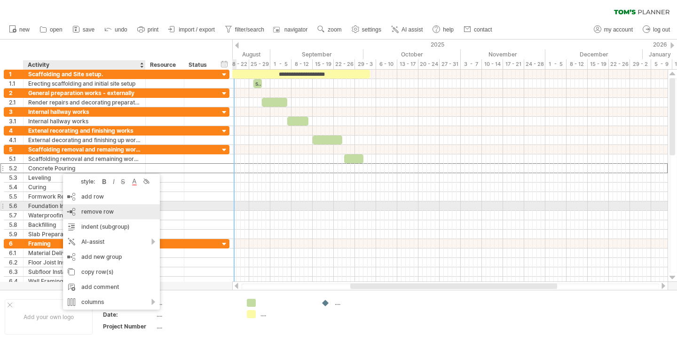
click at [85, 207] on div "remove row remove selected rows" at bounding box center [111, 211] width 97 height 15
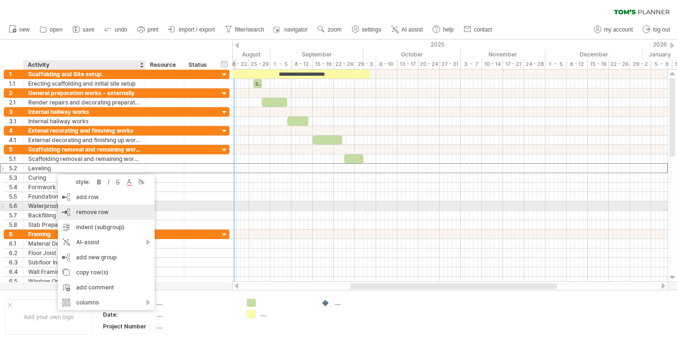
click at [83, 209] on span "remove row" at bounding box center [92, 211] width 32 height 7
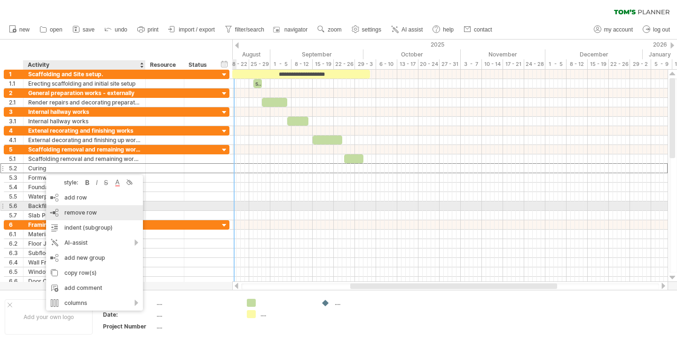
click at [67, 207] on div "remove row remove selected rows" at bounding box center [94, 212] width 97 height 15
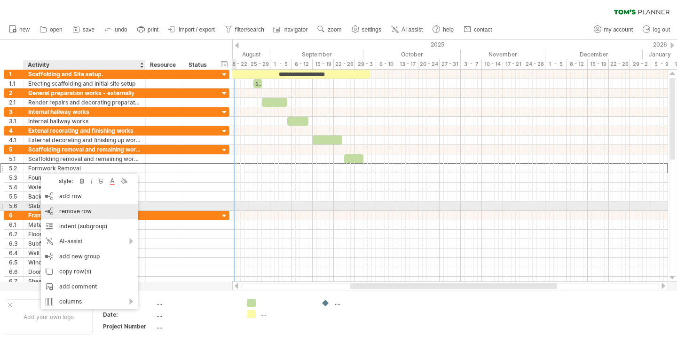
click at [65, 207] on div "remove row remove selected rows" at bounding box center [89, 210] width 97 height 15
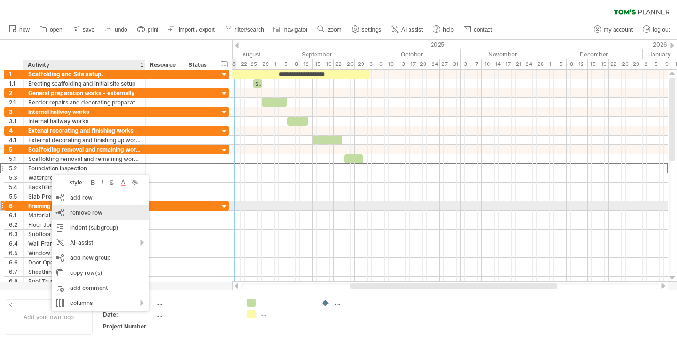
click at [81, 210] on span "remove row" at bounding box center [86, 212] width 32 height 7
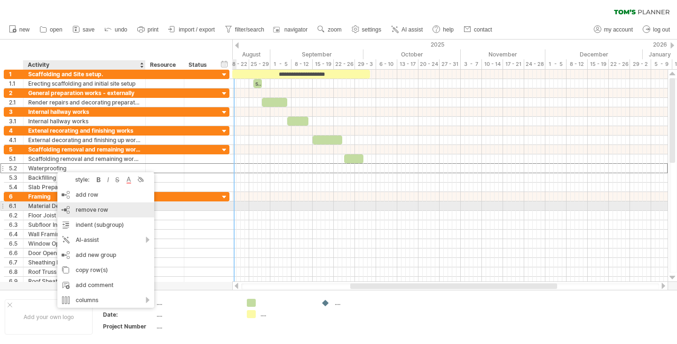
click at [82, 209] on span "remove row" at bounding box center [92, 209] width 32 height 7
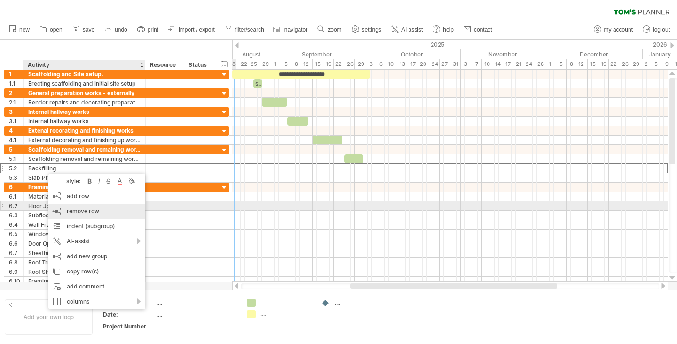
click at [73, 210] on span "remove row" at bounding box center [83, 210] width 32 height 7
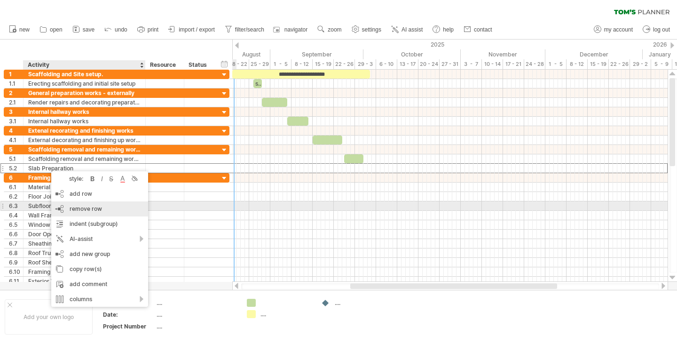
click at [84, 208] on span "remove row" at bounding box center [86, 208] width 32 height 7
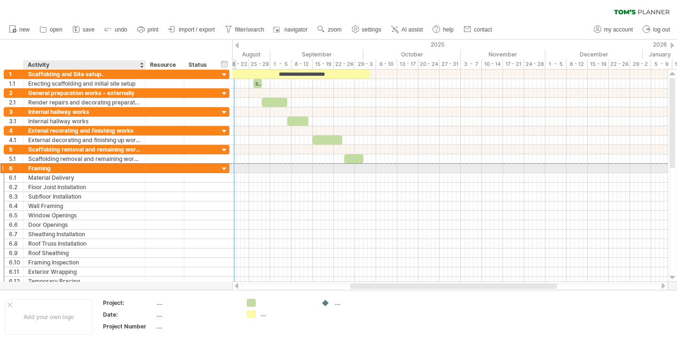
click at [52, 167] on div "Framing" at bounding box center [84, 168] width 112 height 9
type input "*"
type input "**********"
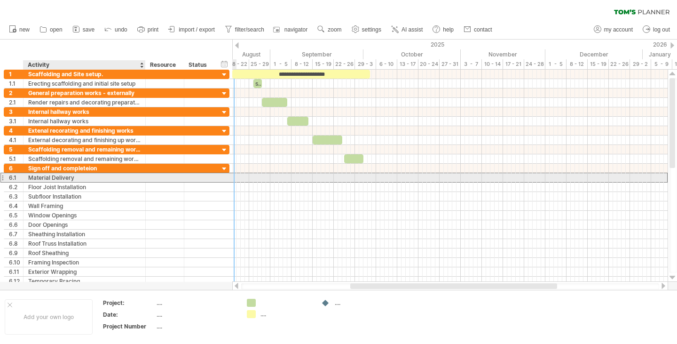
click at [79, 178] on div "Material Delivery" at bounding box center [84, 177] width 112 height 9
type input "*"
type input "**********"
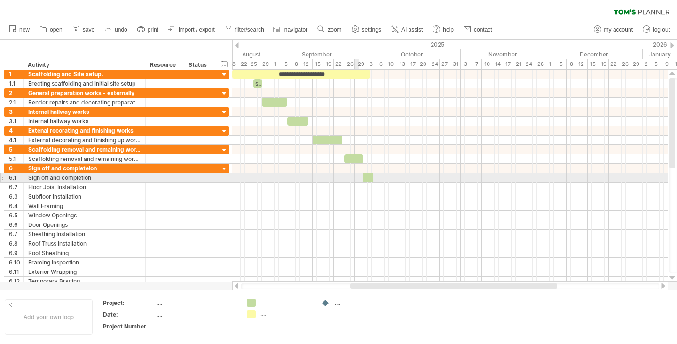
drag, startPoint x: 253, startPoint y: 299, endPoint x: 366, endPoint y: 178, distance: 165.9
click at [366, 178] on div "Trying to reach [DOMAIN_NAME] Connected again... 0% clear filter new 1" at bounding box center [338, 172] width 677 height 344
drag, startPoint x: 372, startPoint y: 177, endPoint x: 368, endPoint y: 175, distance: 4.9
click at [368, 175] on span at bounding box center [368, 177] width 4 height 9
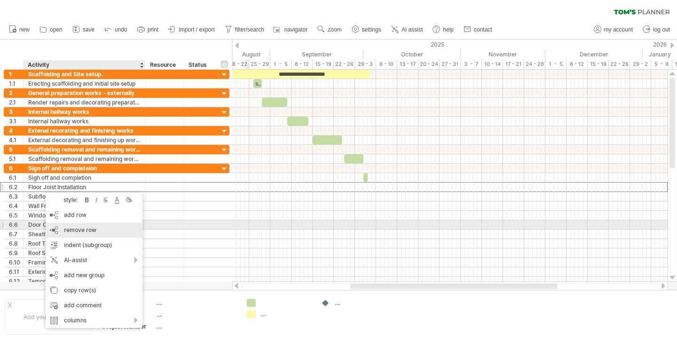
click at [70, 228] on span "remove row" at bounding box center [80, 229] width 32 height 7
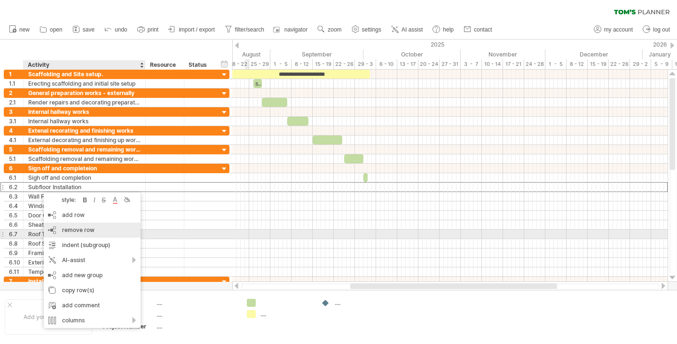
click at [64, 230] on span "remove row" at bounding box center [78, 229] width 32 height 7
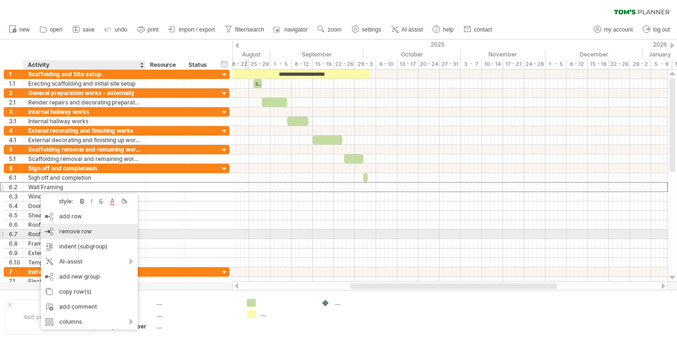
click at [59, 230] on div "remove row remove selected rows" at bounding box center [89, 231] width 97 height 15
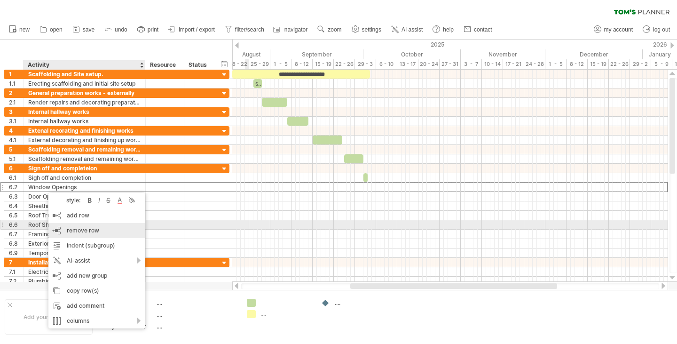
click at [70, 229] on span "remove row" at bounding box center [83, 230] width 32 height 7
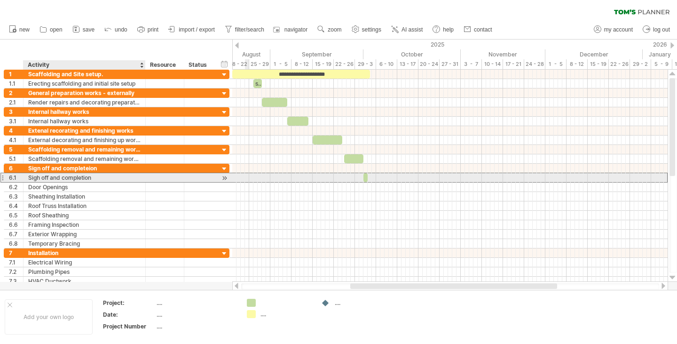
click at [35, 177] on div "Sigh off and completion" at bounding box center [84, 177] width 112 height 9
click at [39, 177] on input "**********" at bounding box center [84, 177] width 112 height 9
type input "**********"
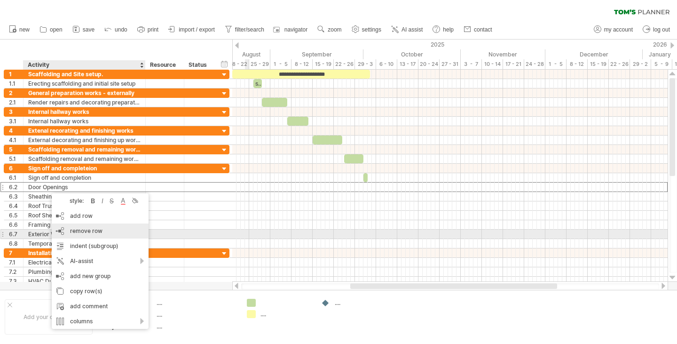
click at [87, 230] on span "remove row" at bounding box center [86, 230] width 32 height 7
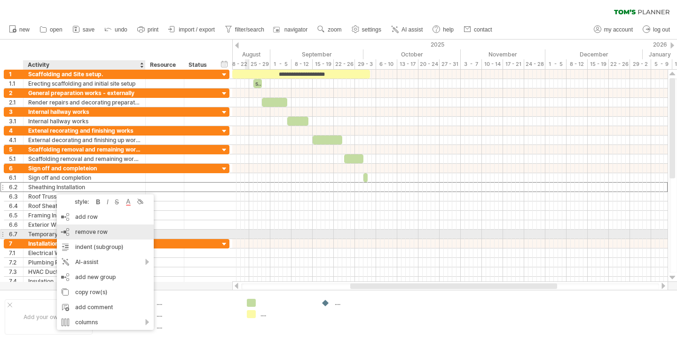
click at [81, 230] on span "remove row" at bounding box center [91, 231] width 32 height 7
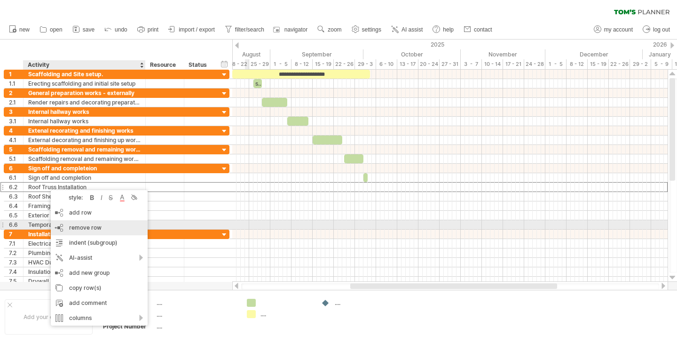
click at [74, 224] on span "remove row" at bounding box center [85, 227] width 32 height 7
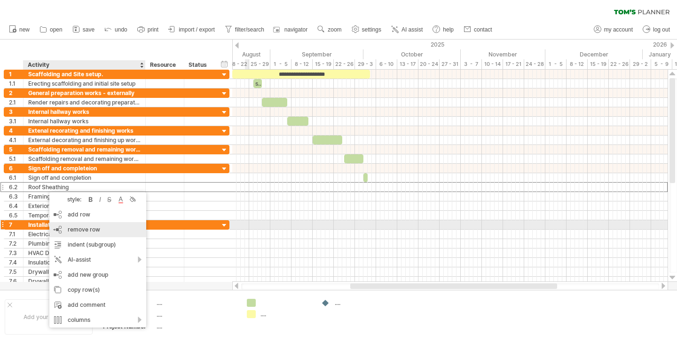
click at [71, 227] on span "remove row" at bounding box center [84, 229] width 32 height 7
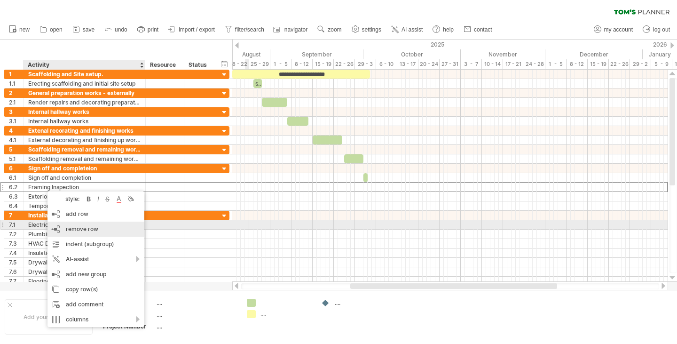
click at [75, 227] on span "remove row" at bounding box center [82, 228] width 32 height 7
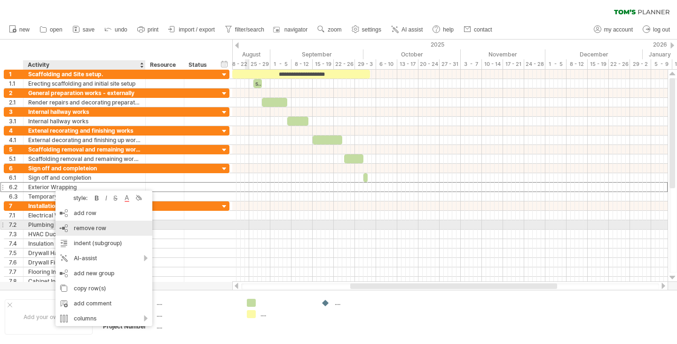
click at [77, 224] on div "remove row remove selected rows" at bounding box center [103, 227] width 97 height 15
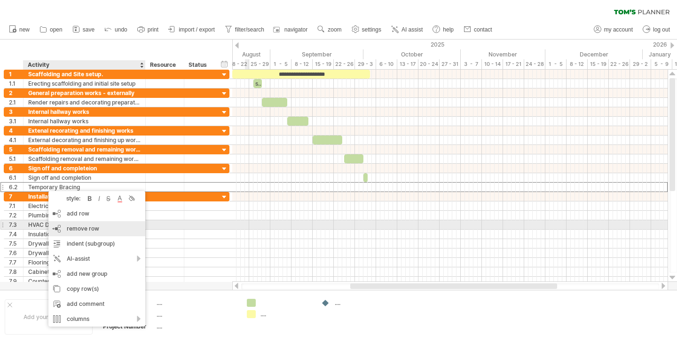
click at [77, 225] on span "remove row" at bounding box center [83, 228] width 32 height 7
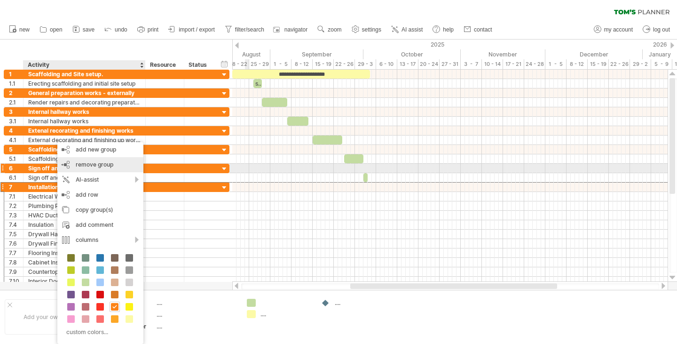
click at [89, 164] on span "remove group" at bounding box center [95, 164] width 38 height 7
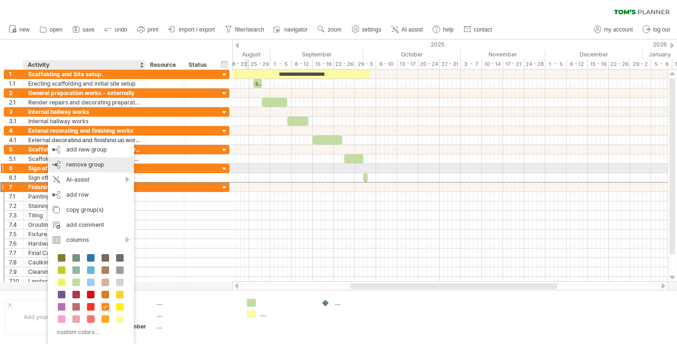
click at [75, 165] on span "remove group" at bounding box center [85, 164] width 38 height 7
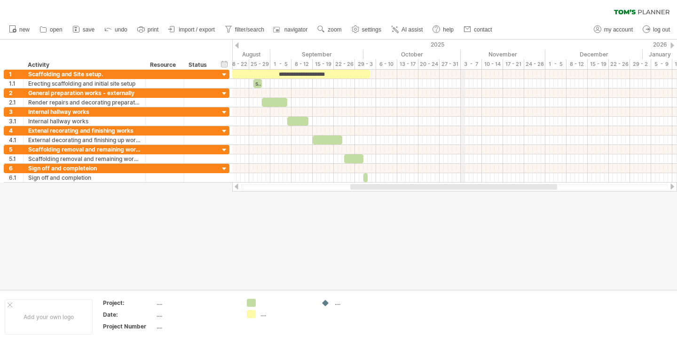
click at [462, 53] on div "November" at bounding box center [503, 54] width 85 height 10
click at [282, 64] on div "timeline settings" at bounding box center [293, 65] width 70 height 15
select select "*"
select select "**"
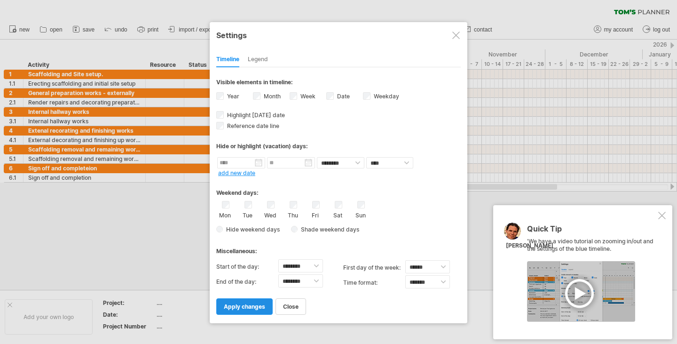
click at [249, 303] on span "apply changes" at bounding box center [244, 306] width 41 height 7
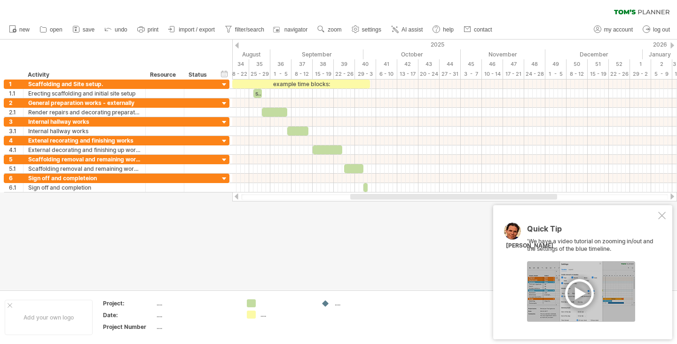
click at [658, 213] on div at bounding box center [662, 215] width 8 height 8
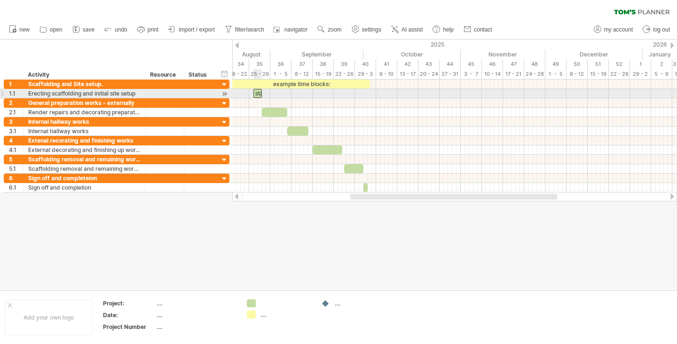
click at [256, 92] on div "start" at bounding box center [257, 93] width 8 height 9
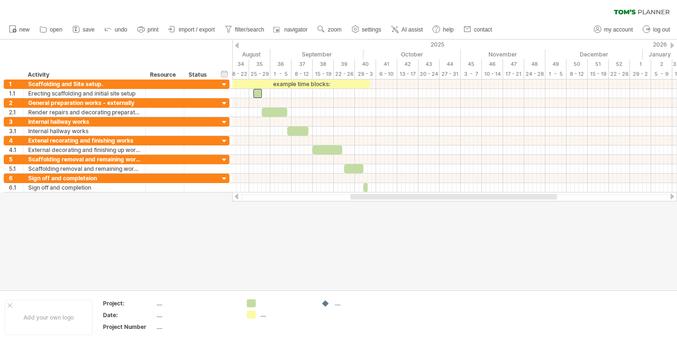
click at [241, 196] on div at bounding box center [454, 197] width 427 height 6
click at [234, 196] on div at bounding box center [237, 196] width 8 height 6
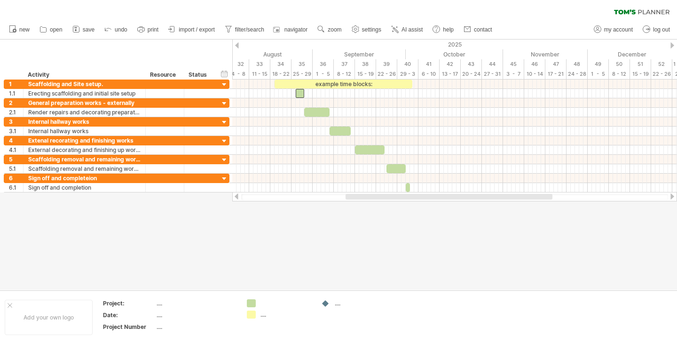
click at [235, 196] on div at bounding box center [237, 196] width 8 height 6
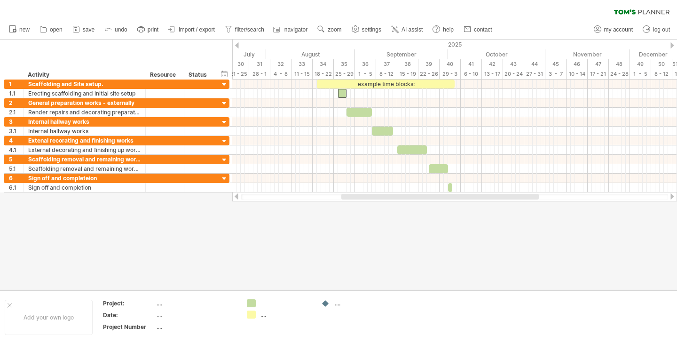
click at [673, 195] on div at bounding box center [672, 196] width 8 height 6
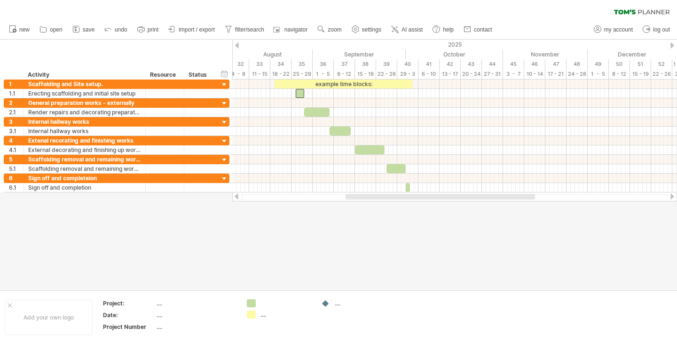
click at [673, 195] on div at bounding box center [672, 196] width 8 height 6
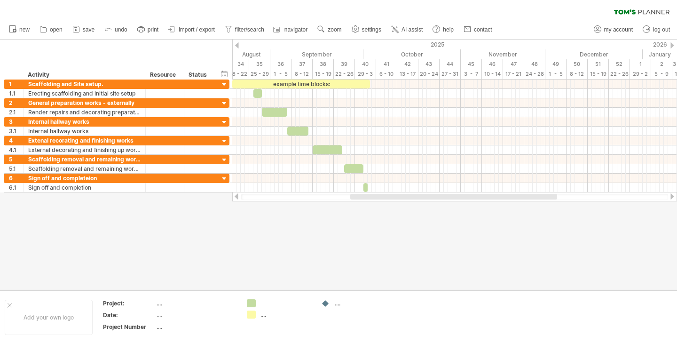
click at [358, 232] on div at bounding box center [338, 164] width 677 height 250
click at [46, 316] on div "Add your own logo" at bounding box center [49, 316] width 88 height 35
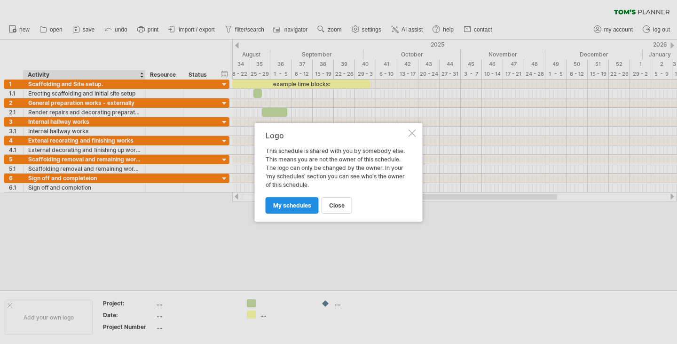
click at [292, 205] on span "my schedules" at bounding box center [292, 205] width 38 height 7
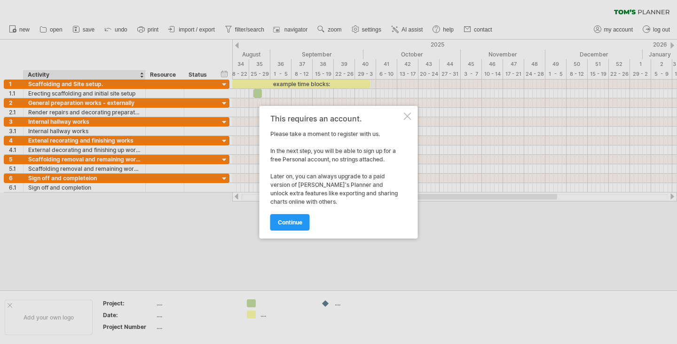
click at [407, 118] on div at bounding box center [408, 116] width 8 height 8
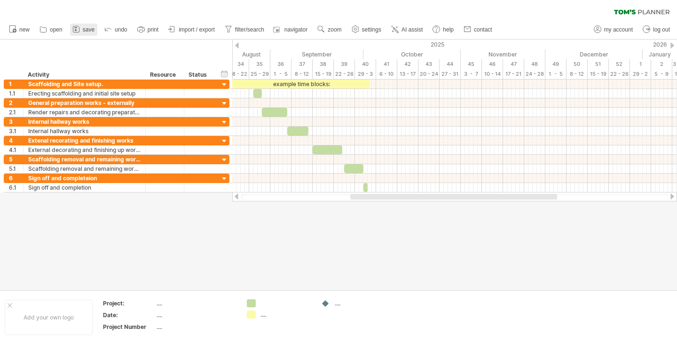
click at [87, 29] on span "save" at bounding box center [89, 29] width 12 height 7
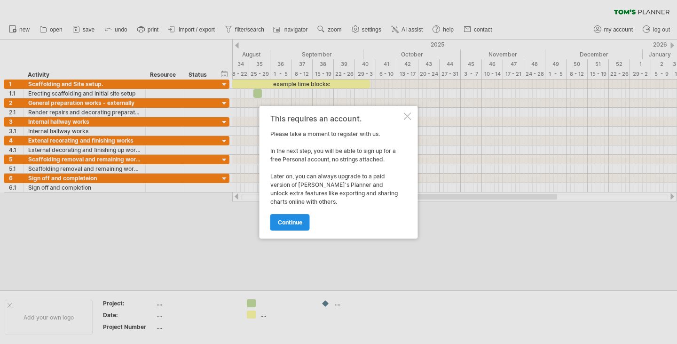
click at [294, 221] on span "continue" at bounding box center [290, 222] width 24 height 7
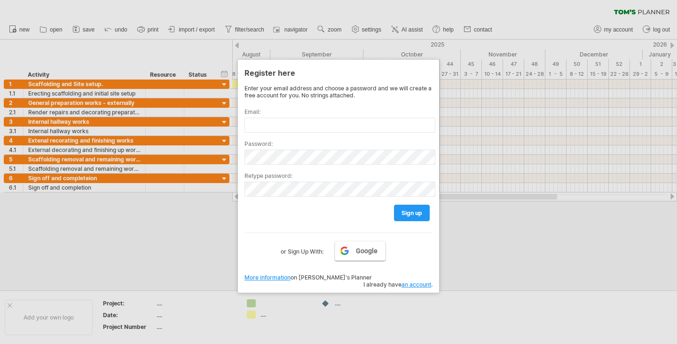
click at [363, 247] on span "Google" at bounding box center [367, 251] width 22 height 8
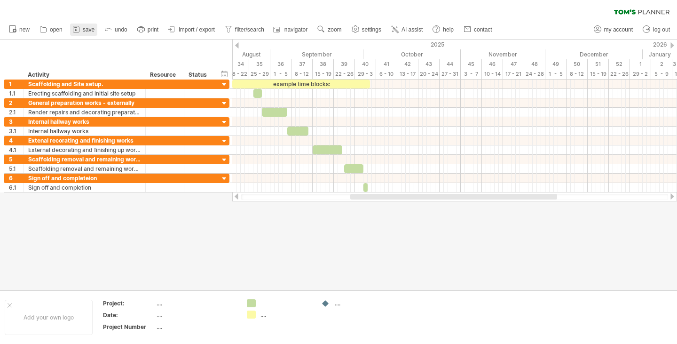
click at [86, 24] on link "save" at bounding box center [83, 29] width 27 height 12
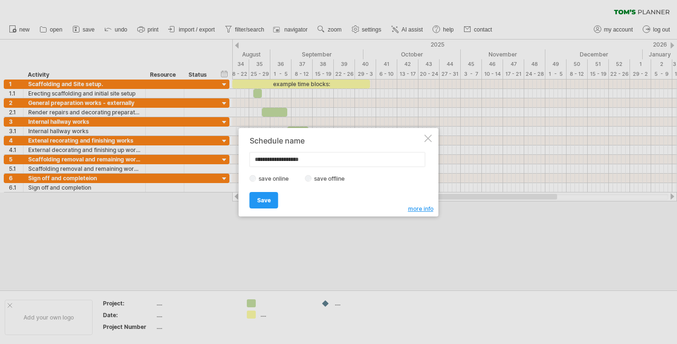
type input "**********"
click at [306, 181] on div "save online save offline" at bounding box center [336, 178] width 173 height 9
click at [267, 201] on span "Save" at bounding box center [264, 199] width 14 height 7
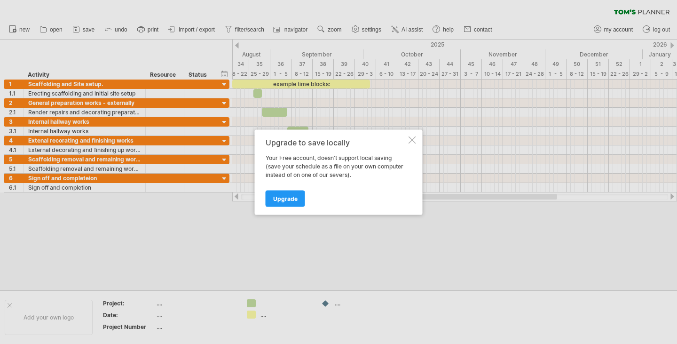
click at [411, 139] on div at bounding box center [412, 140] width 8 height 8
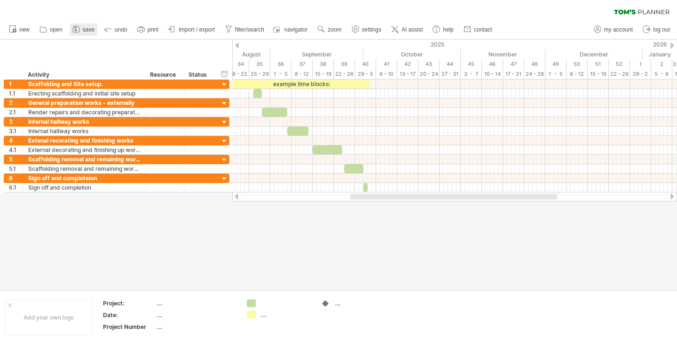
click at [84, 29] on span "save" at bounding box center [89, 29] width 12 height 7
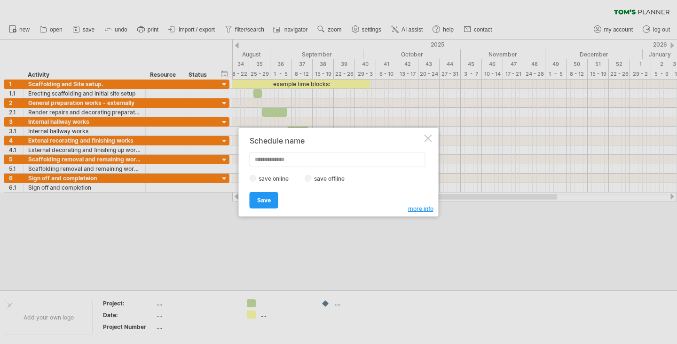
type input "*"
type input "**********"
click at [265, 199] on span "Save" at bounding box center [264, 199] width 14 height 7
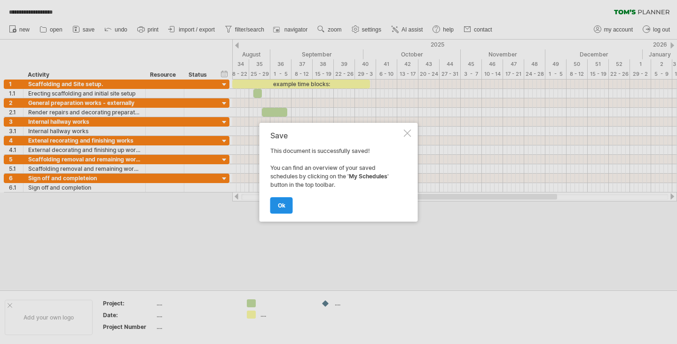
click at [284, 204] on span "ok" at bounding box center [282, 205] width 8 height 7
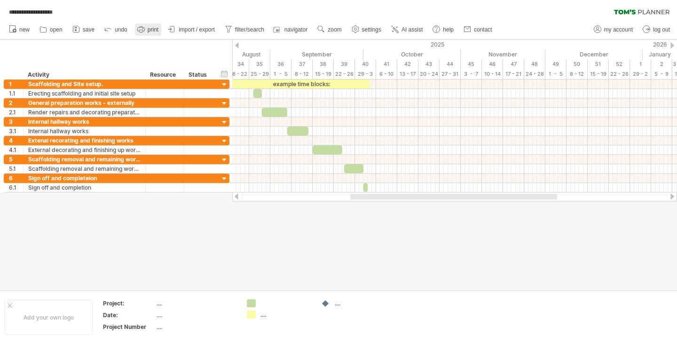
click at [149, 27] on span "print" at bounding box center [153, 29] width 11 height 7
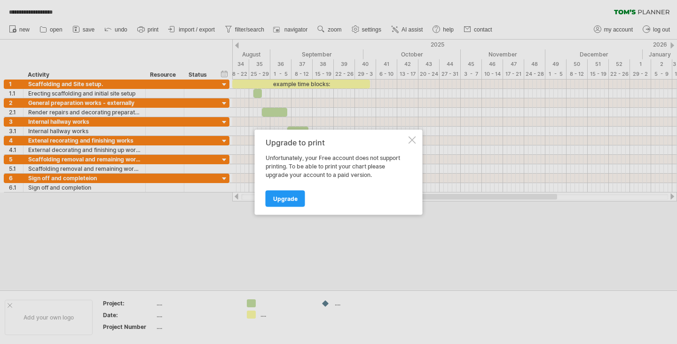
click at [409, 140] on div at bounding box center [412, 140] width 8 height 8
